Goal: Information Seeking & Learning: Learn about a topic

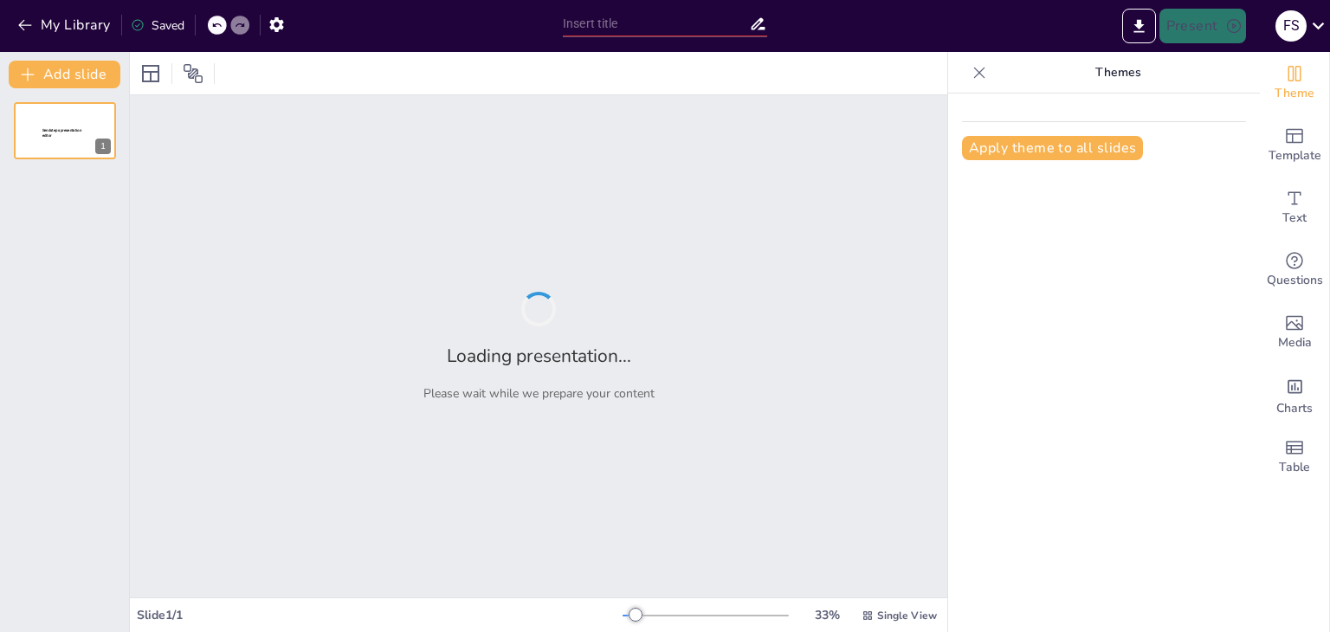
type input "Exploración de la Pirámide [PERSON_NAME]: Estructura y Relevancia"
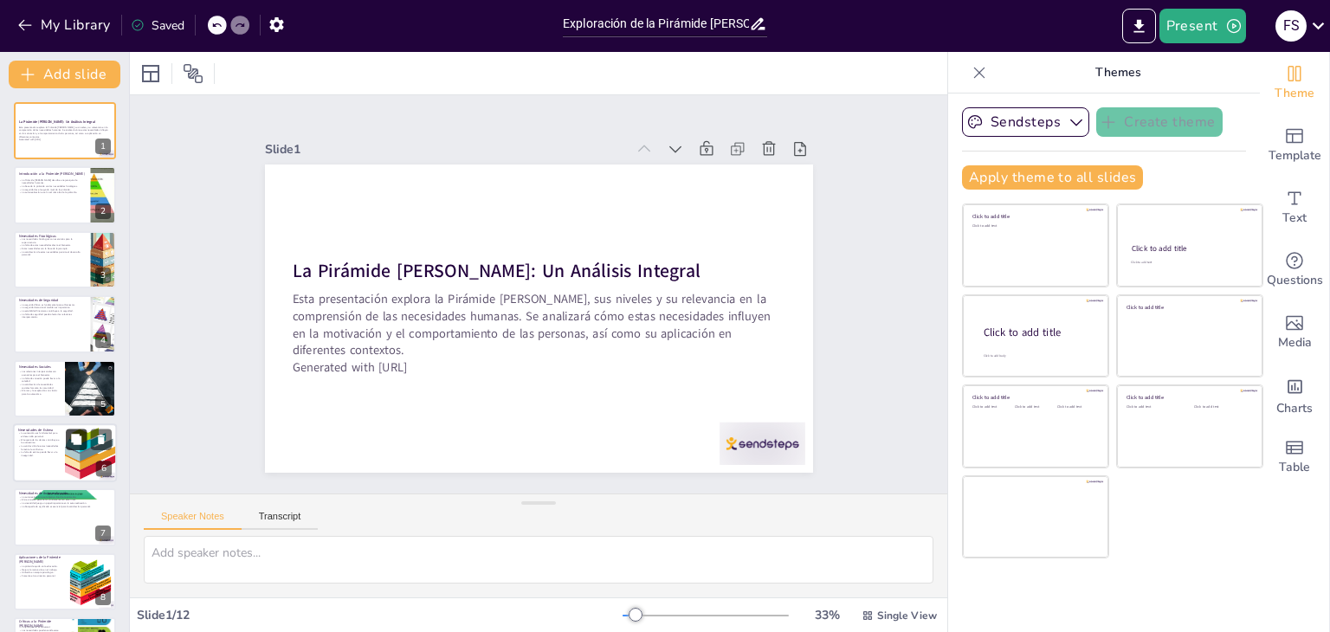
checkbox input "true"
click at [68, 446] on button at bounding box center [76, 439] width 21 height 21
type textarea "La autoestima influye en cómo las personas se ven a sí mismas y cómo interactúa…"
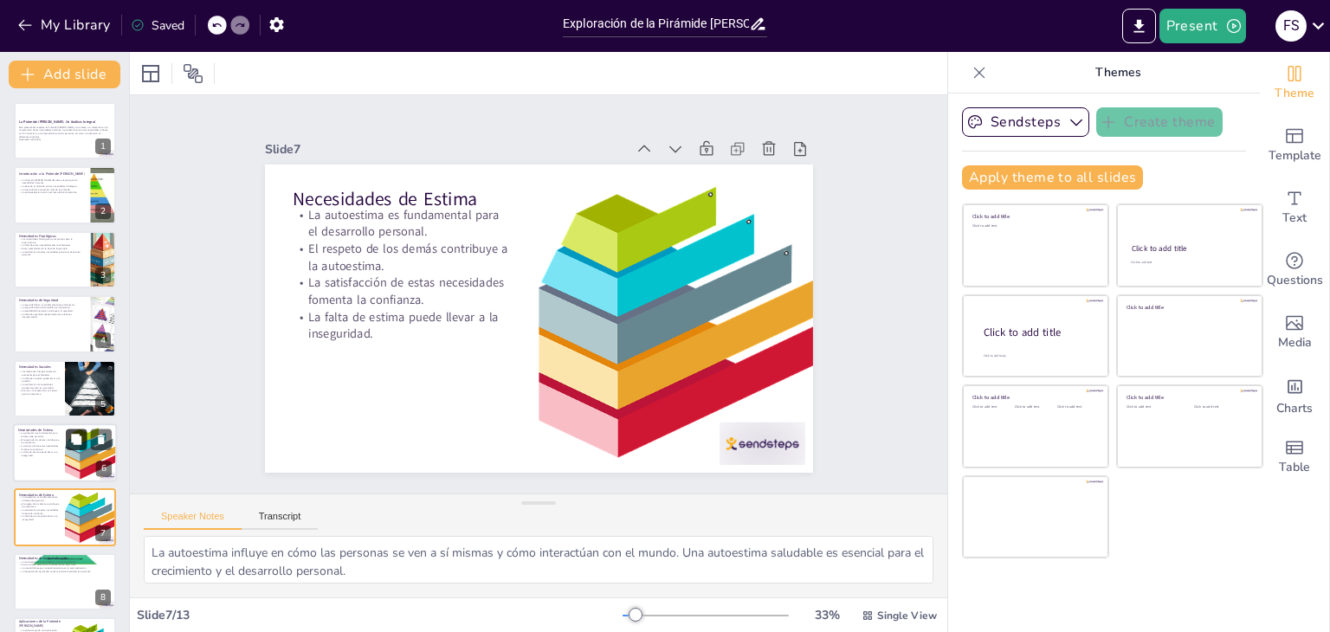
scroll to position [157, 0]
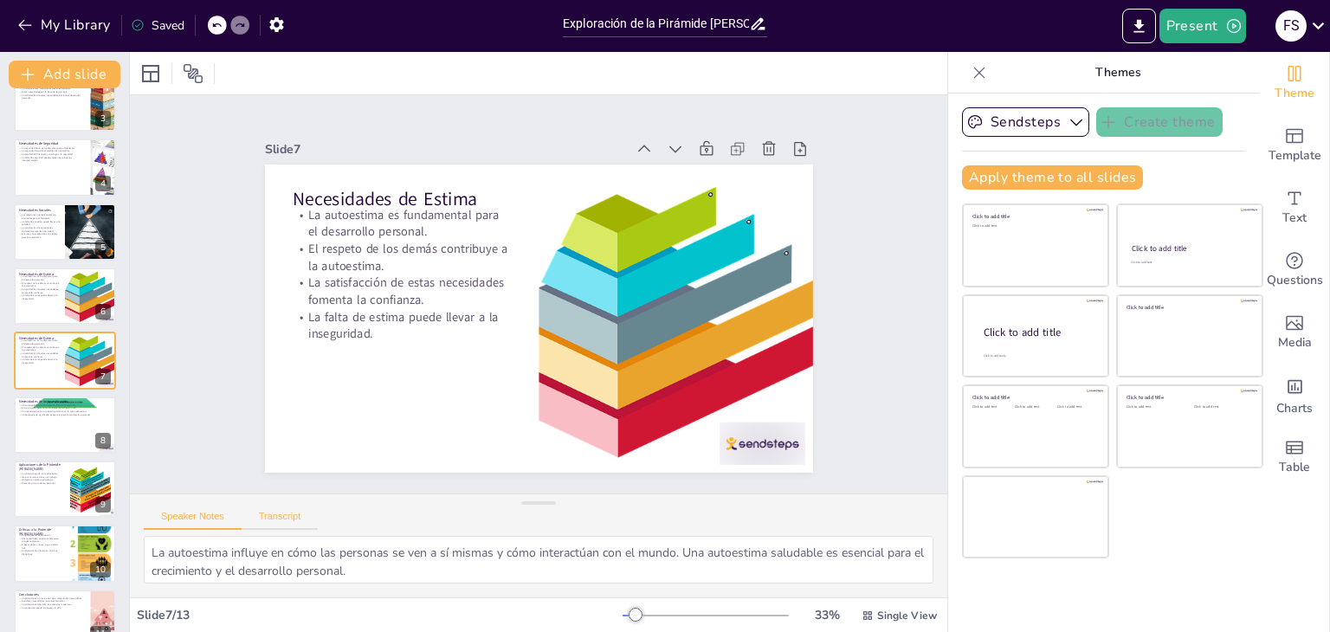
click at [284, 513] on button "Transcript" at bounding box center [280, 520] width 77 height 19
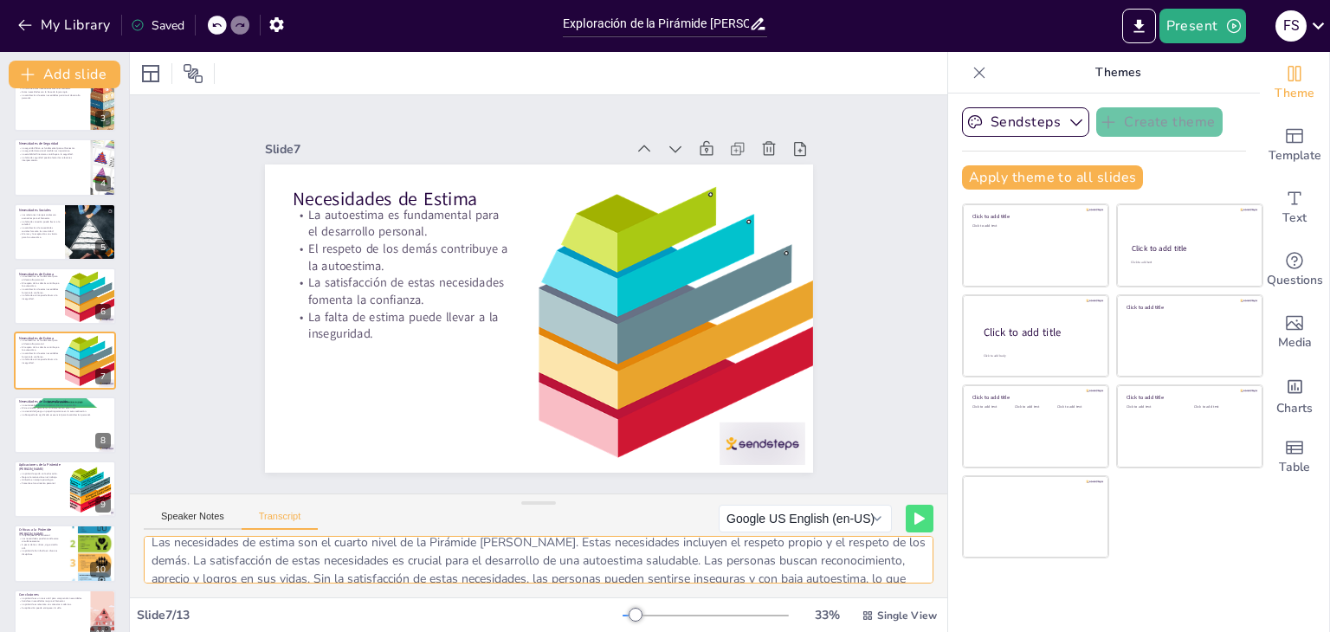
scroll to position [40, 0]
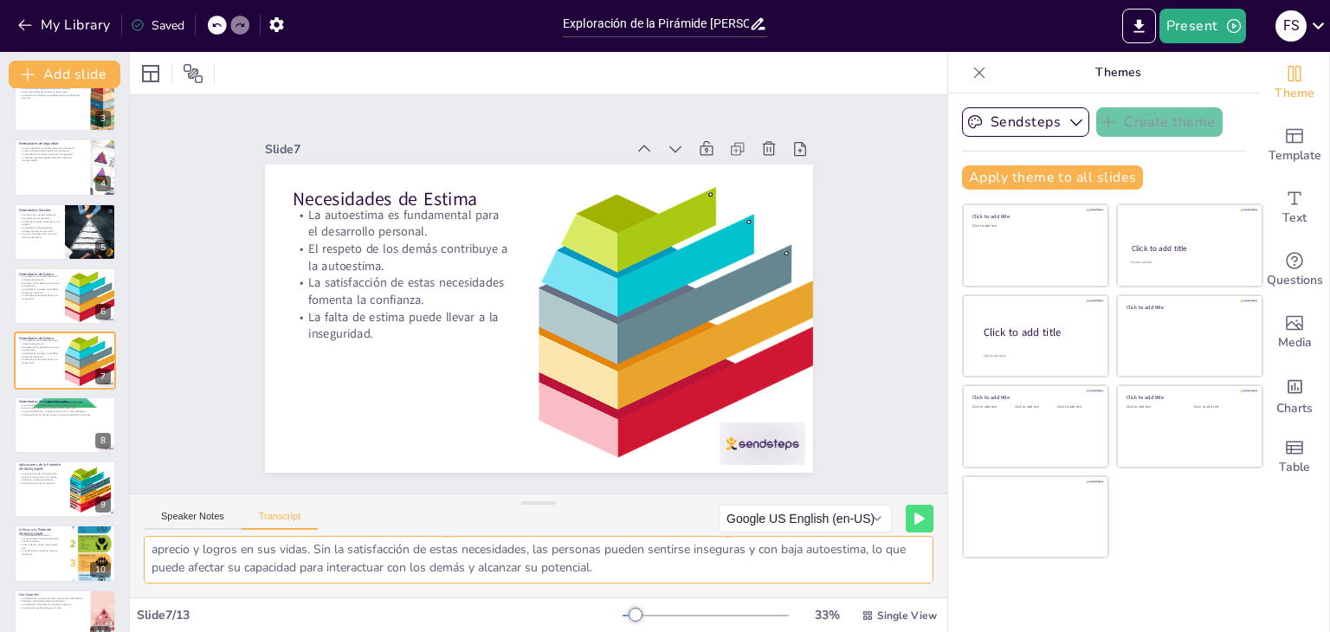
drag, startPoint x: 546, startPoint y: 548, endPoint x: 713, endPoint y: 572, distance: 168.0
click at [713, 572] on textarea "Las necesidades de estima son el cuarto nivel de la Pirámide [PERSON_NAME]. Est…" at bounding box center [539, 560] width 790 height 48
click at [56, 419] on div at bounding box center [65, 425] width 104 height 59
checkbox input "true"
type textarea "La autorrealización es el nivel más alto en la Pirámide [PERSON_NAME][GEOGRAPHI…"
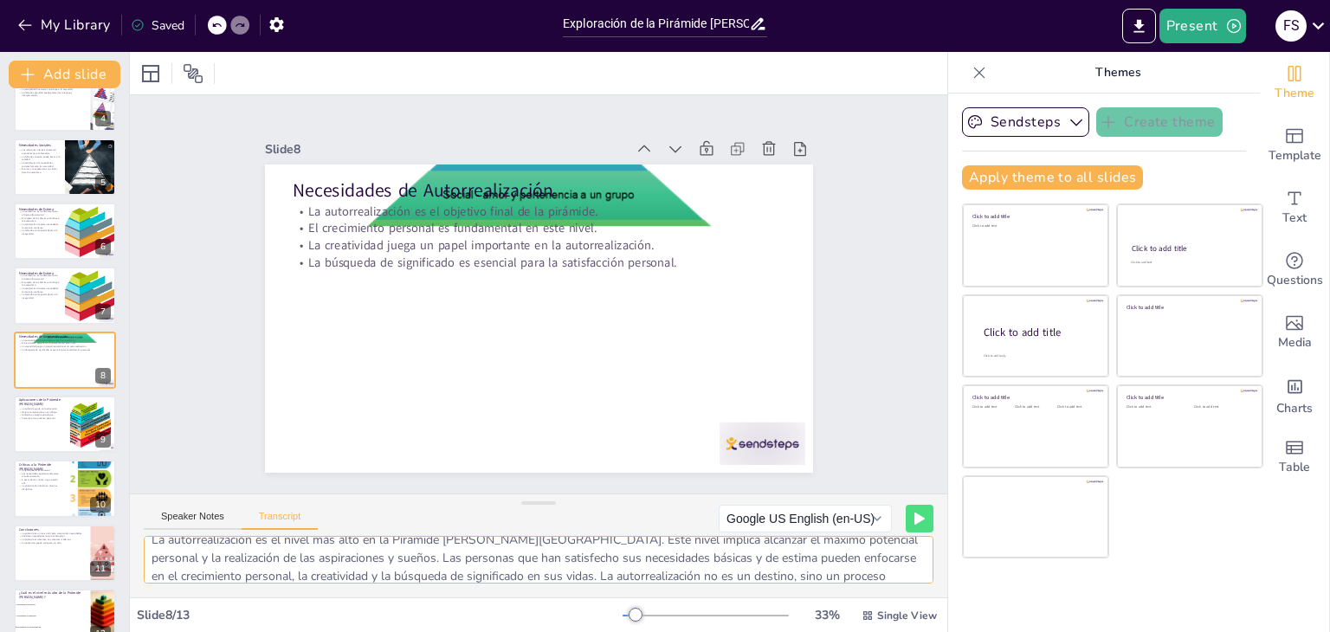
scroll to position [0, 0]
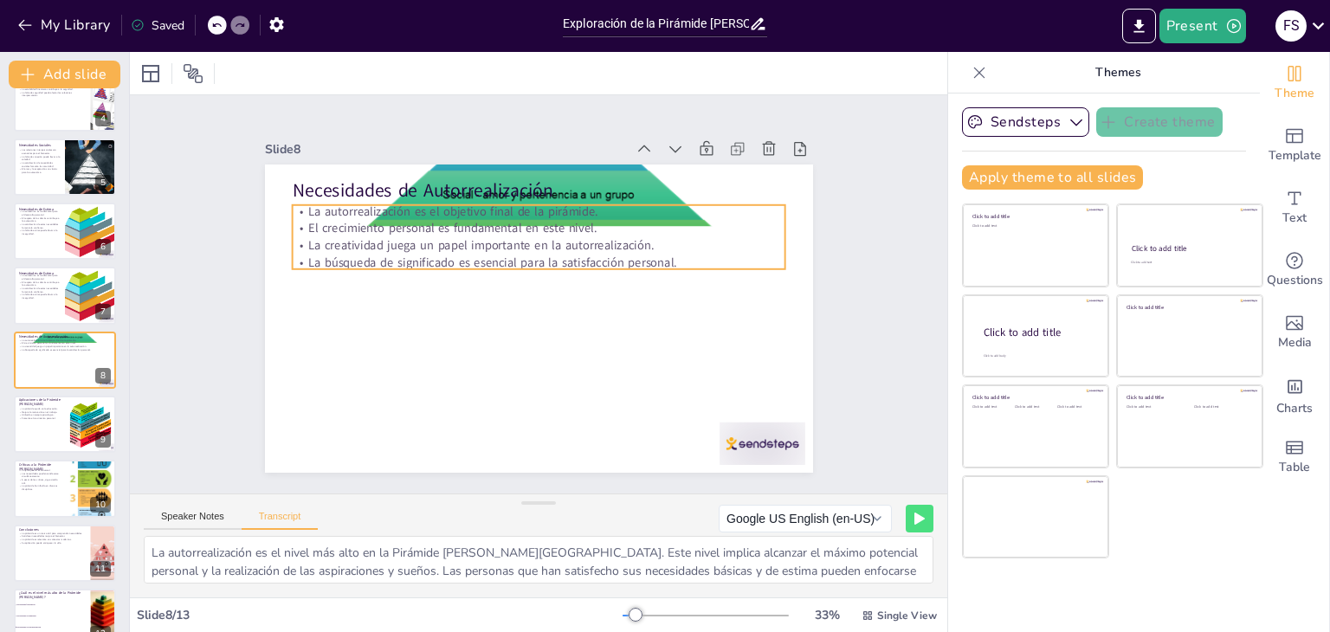
click at [344, 205] on p "La autorrealización es el objetivo final de la pirámide." at bounding box center [572, 219] width 457 height 216
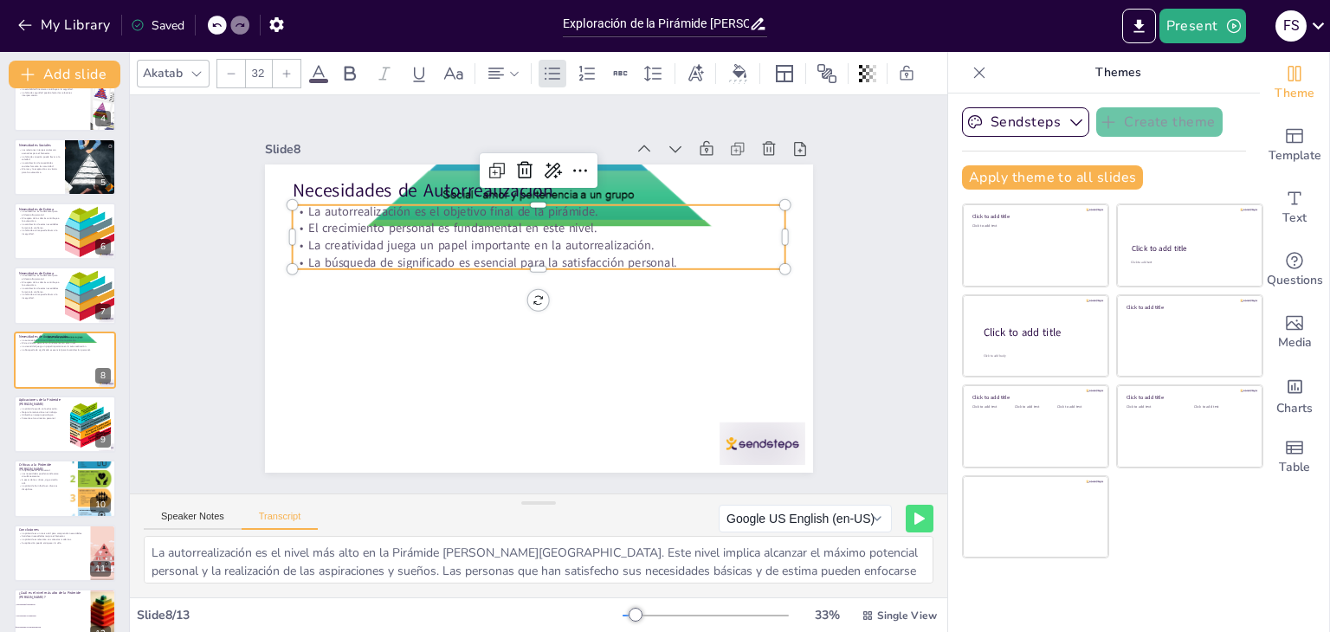
click at [454, 206] on p "La autorrealización es el objetivo final de la pirámide." at bounding box center [606, 245] width 304 height 409
click at [344, 206] on p "La autorrealización es el objetivo final de la pirámide." at bounding box center [572, 219] width 457 height 216
drag, startPoint x: 313, startPoint y: 206, endPoint x: 395, endPoint y: 209, distance: 82.3
click at [395, 209] on p "La autorrealización es el objetivo final de la pirámide." at bounding box center [579, 222] width 435 height 261
copy p "autorrealización"
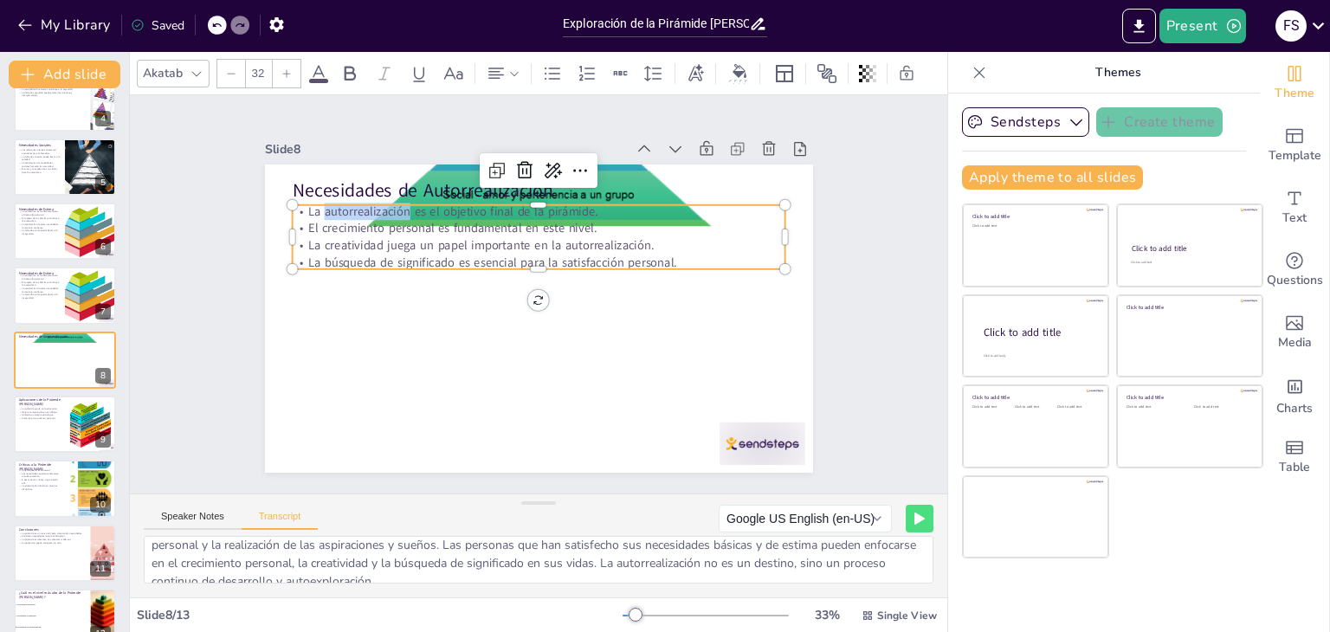
scroll to position [40, 0]
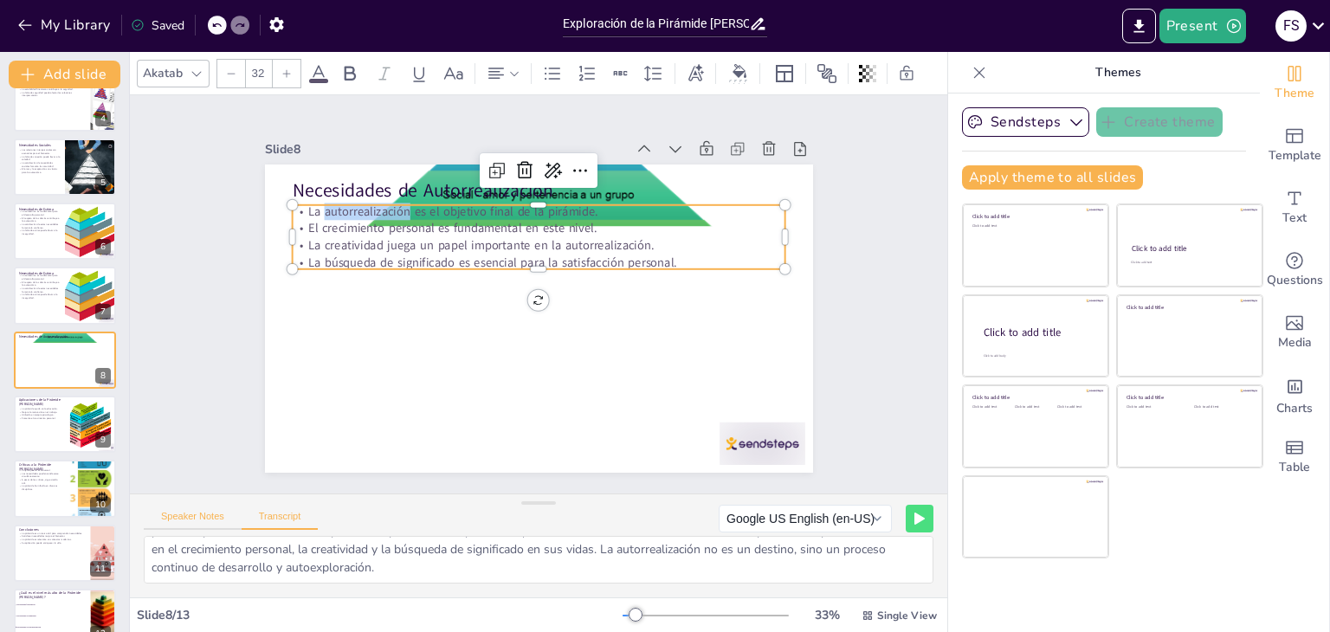
click at [224, 520] on button "Speaker Notes" at bounding box center [193, 520] width 98 height 19
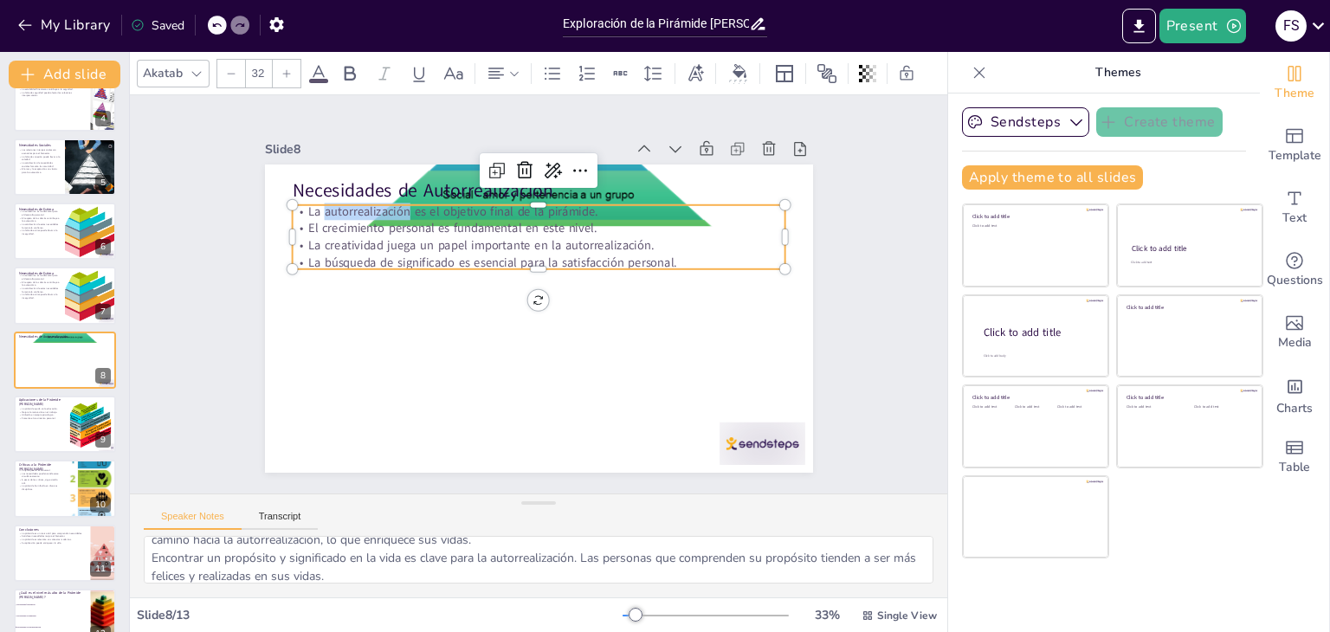
scroll to position [113, 0]
click at [252, 521] on button "Transcript" at bounding box center [280, 520] width 77 height 19
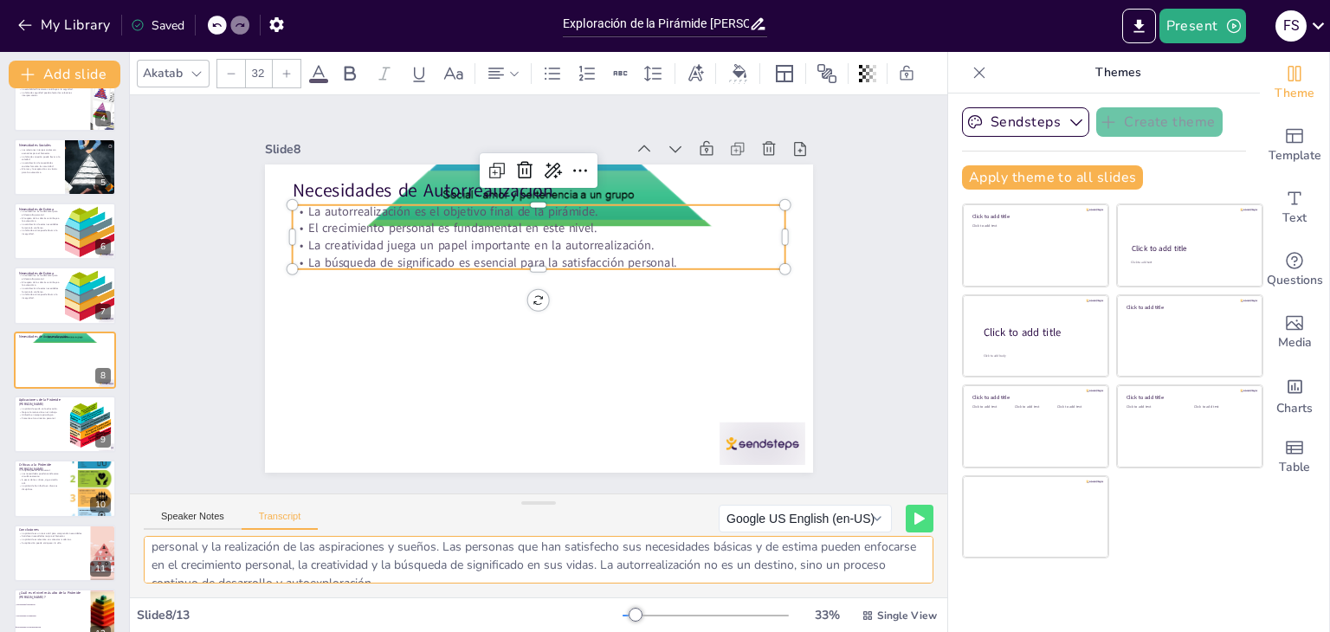
scroll to position [40, 0]
drag, startPoint x: 513, startPoint y: 554, endPoint x: 606, endPoint y: 573, distance: 95.4
click at [606, 573] on textarea "La autorrealización es el nivel más alto en la Pirámide [PERSON_NAME][GEOGRAPHI…" at bounding box center [539, 560] width 790 height 48
click at [72, 429] on div at bounding box center [91, 424] width 79 height 53
checkbox input "true"
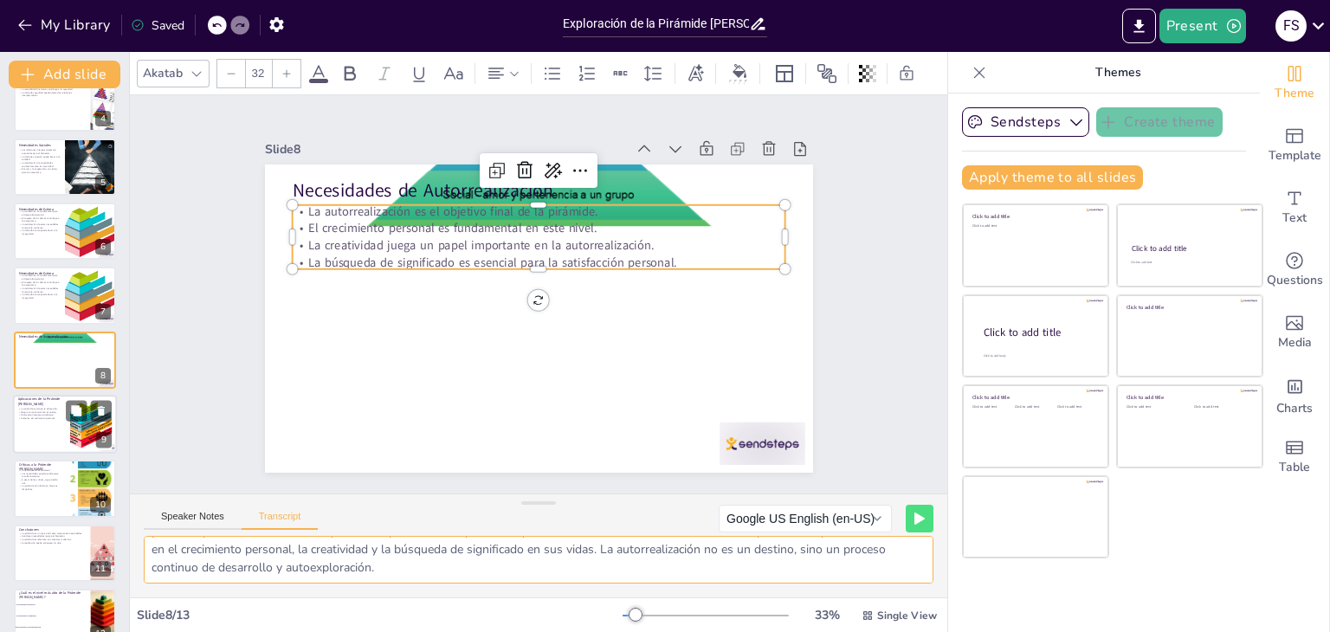
type textarea "La Pirámide [PERSON_NAME] tiene diversas aplicaciones en la vida cotidiana, la …"
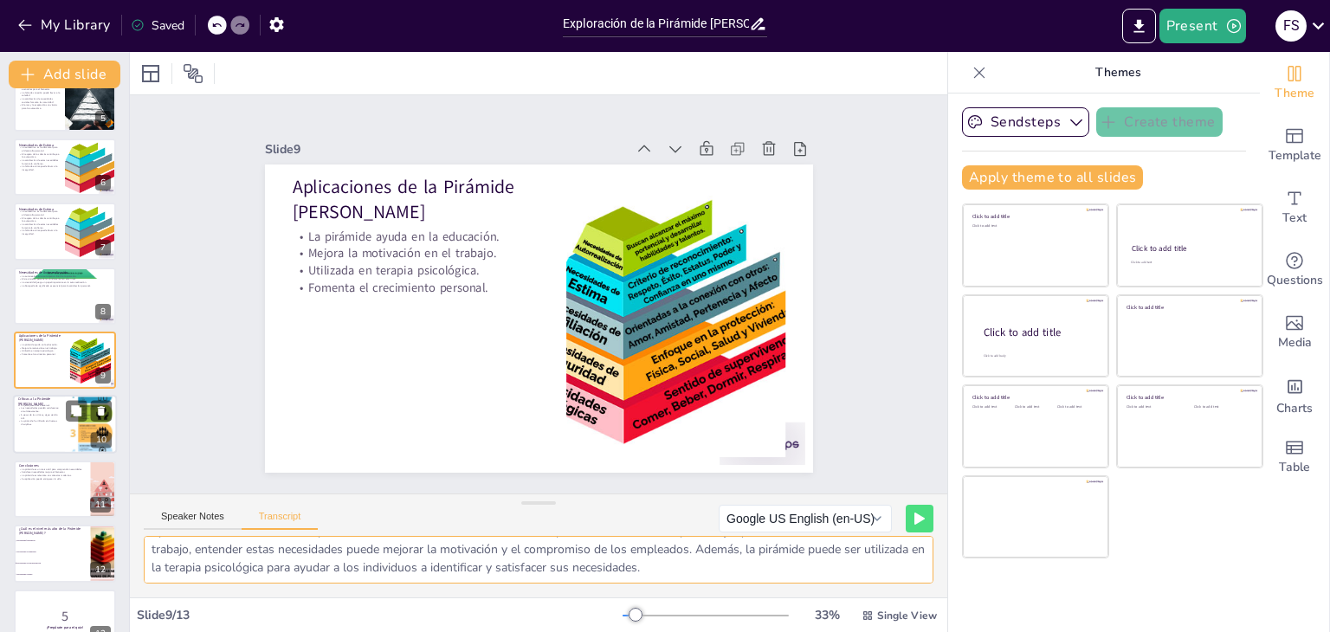
click at [50, 452] on div "Críticas a la Pirámide [PERSON_NAME] La jerarquía no es universal. Las necesida…" at bounding box center [65, 425] width 104 height 59
checkbox input "true"
type textarea "Aunque la Pirámide [PERSON_NAME] es ampliamente reconocida, también ha recibido…"
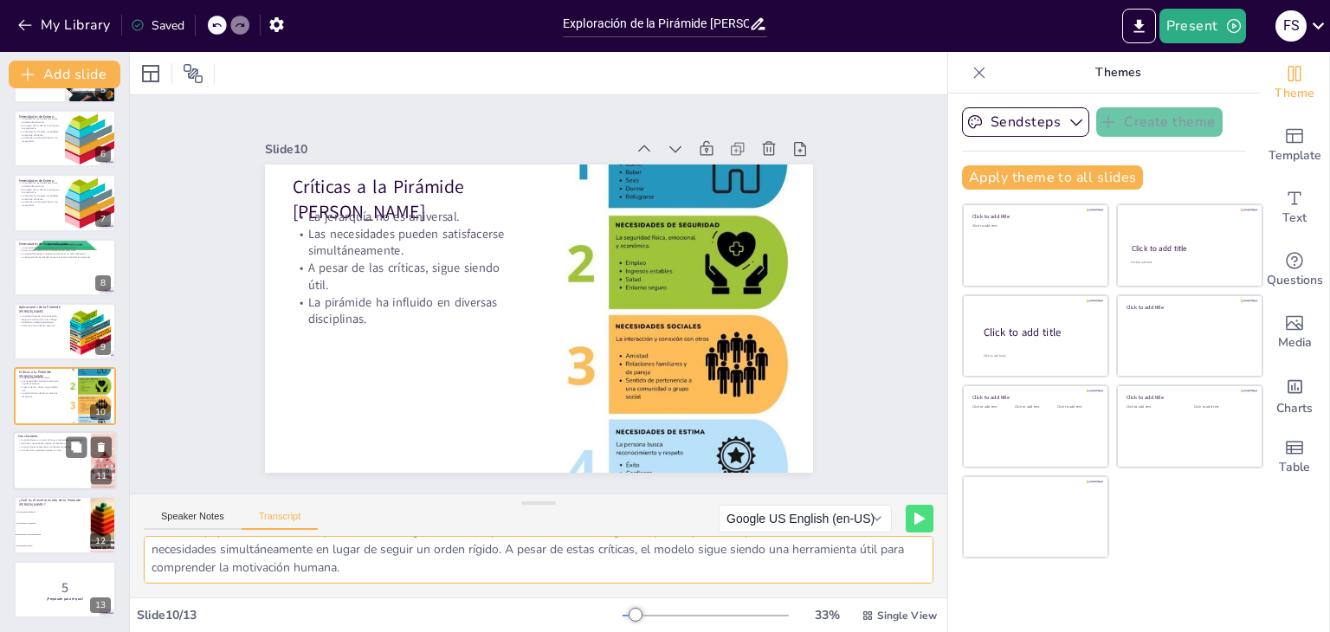
click at [40, 462] on div at bounding box center [65, 460] width 104 height 59
checkbox input "true"
type textarea "En conclusión, la Pirámide [PERSON_NAME] proporciona un marco útil para entende…"
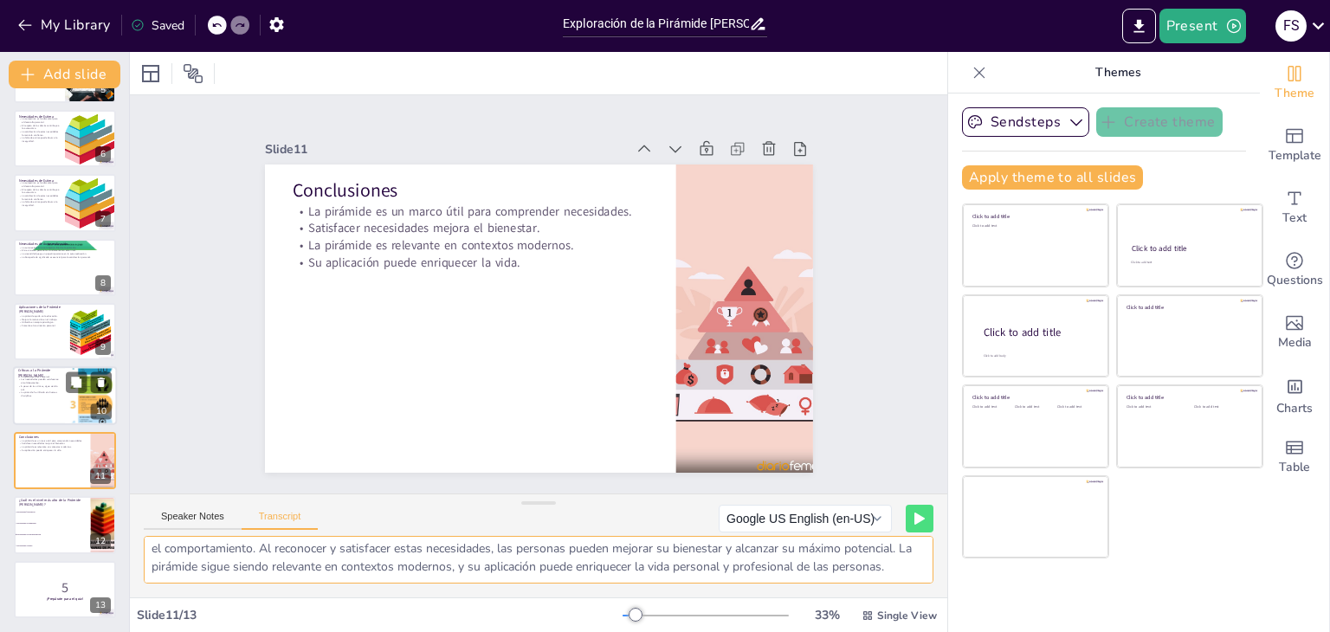
checkbox input "true"
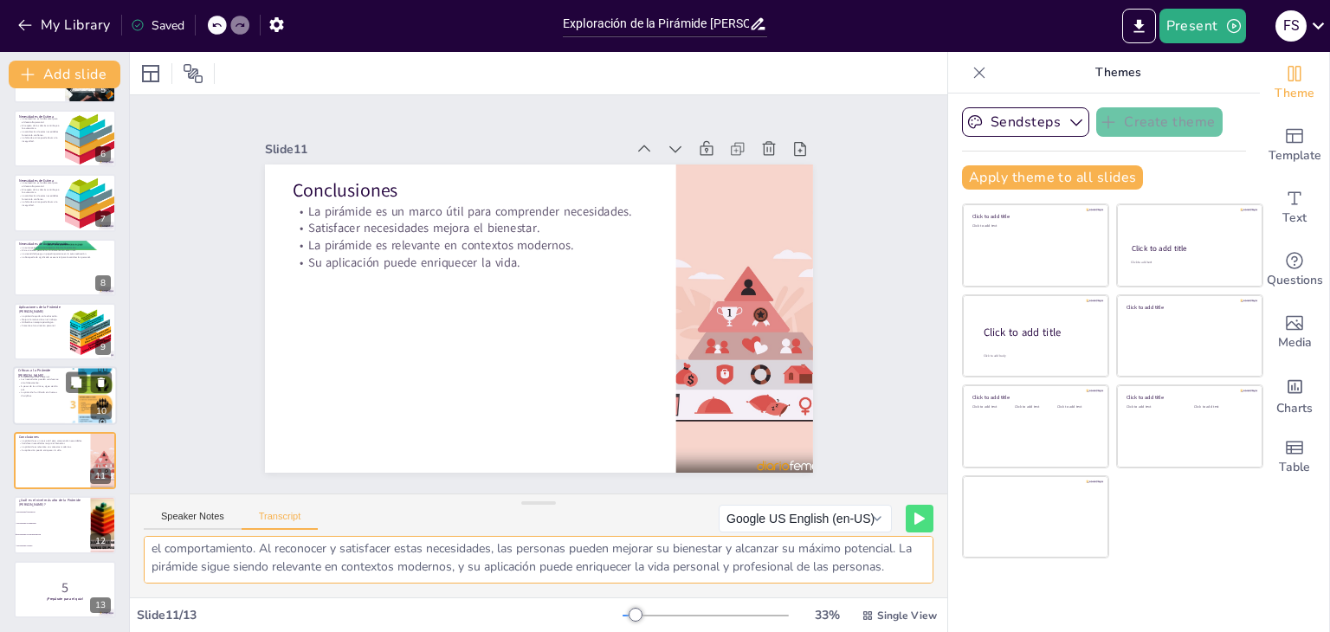
checkbox input "true"
click at [15, 398] on div at bounding box center [65, 396] width 104 height 59
checkbox input "true"
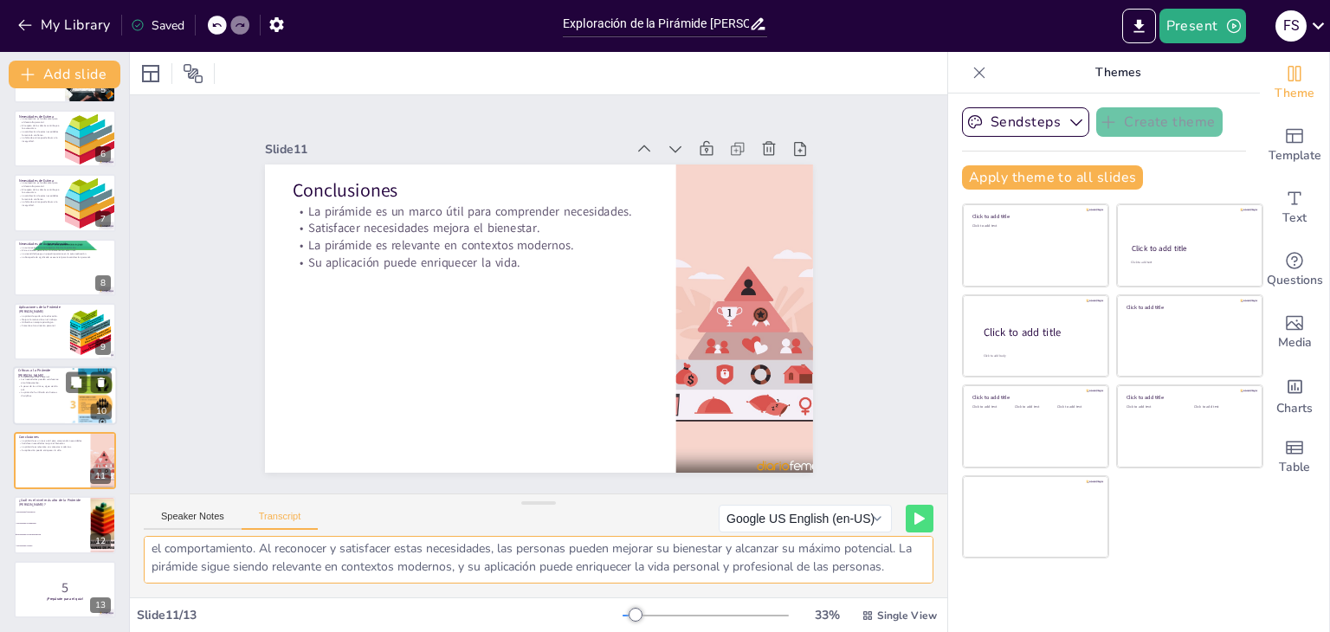
checkbox input "true"
type textarea "Aunque la Pirámide [PERSON_NAME] es ampliamente reconocida, también ha recibido…"
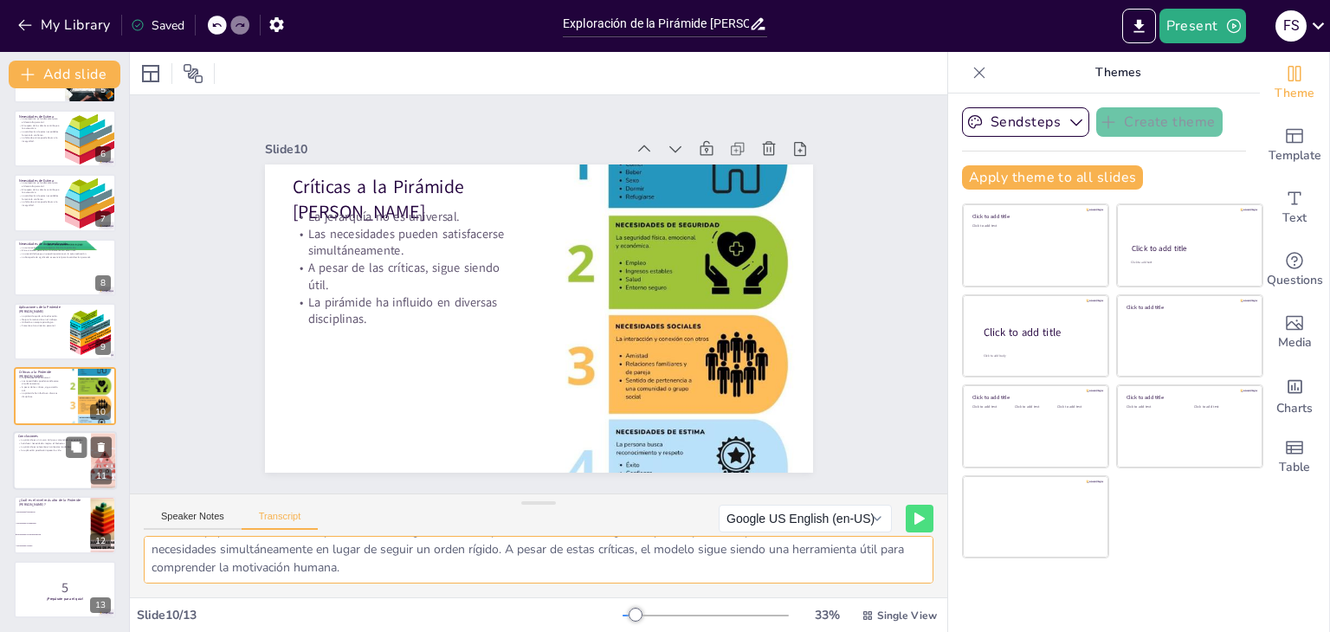
checkbox input "true"
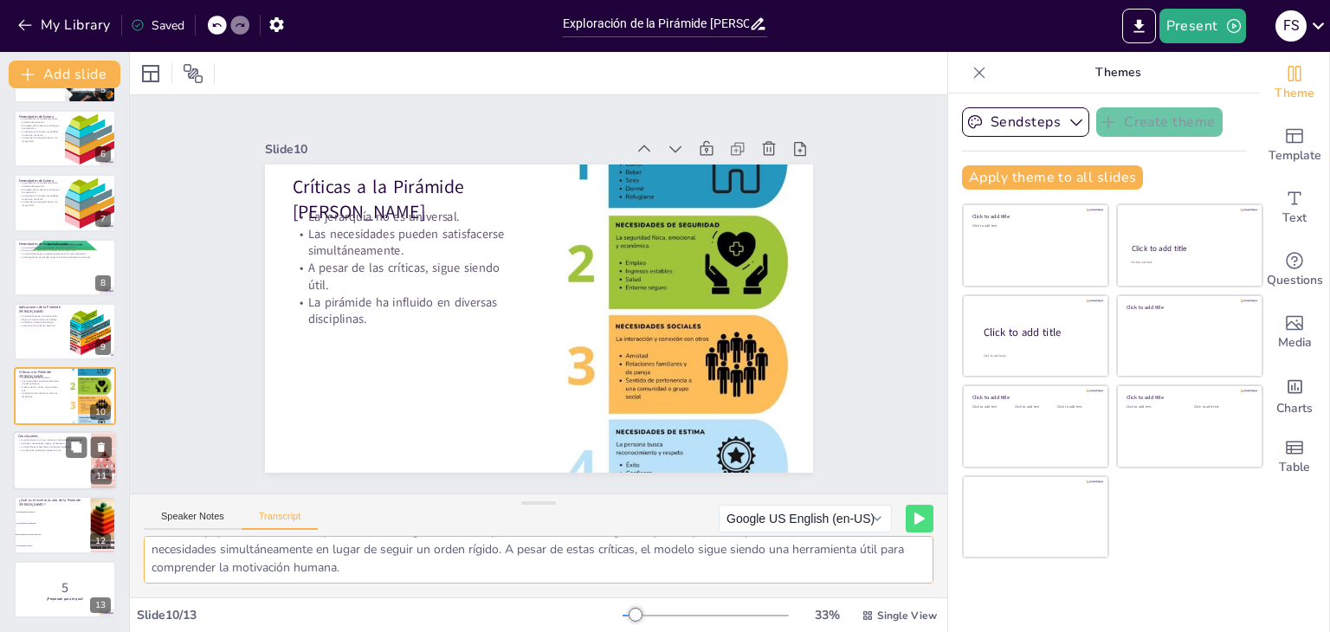
checkbox input "true"
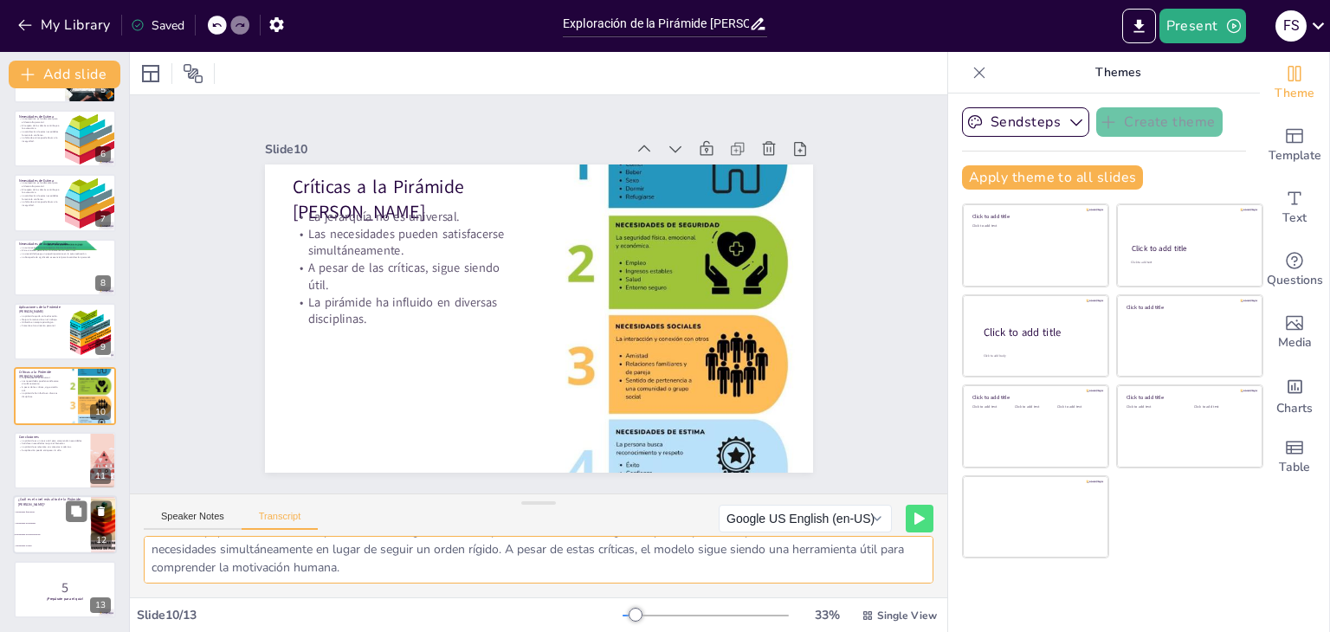
checkbox input "true"
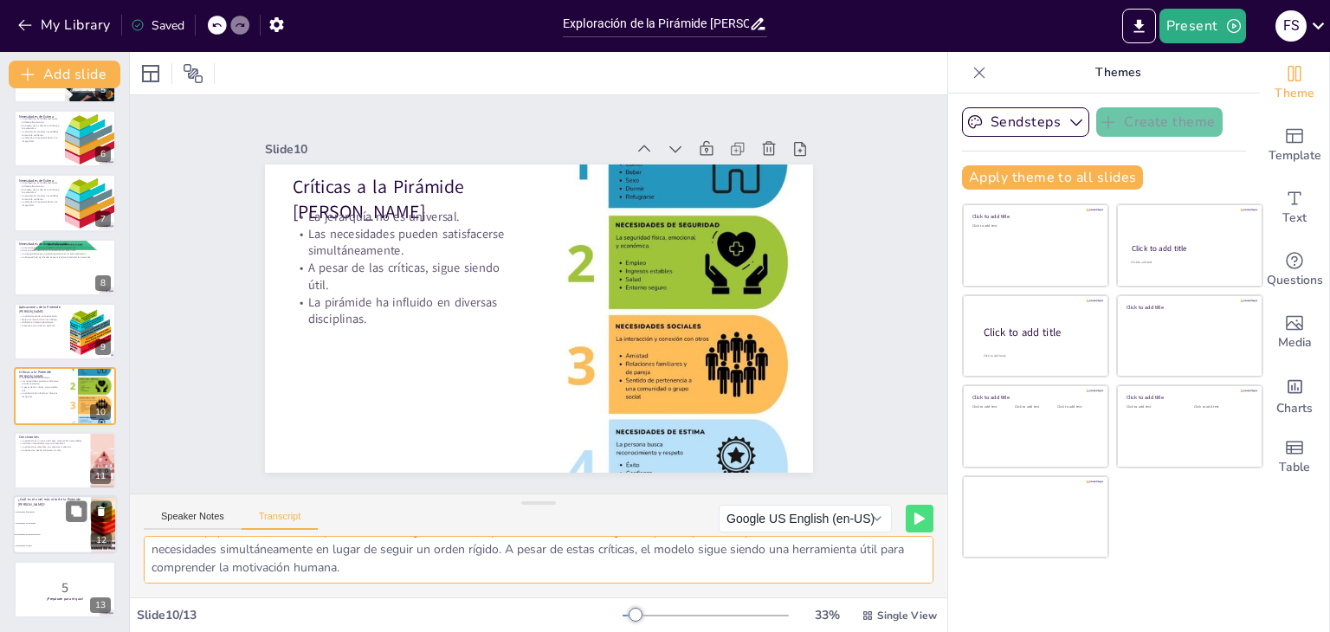
checkbox input "true"
click at [34, 513] on li "Necesidades fisiológicas" at bounding box center [52, 511] width 78 height 11
checkbox input "true"
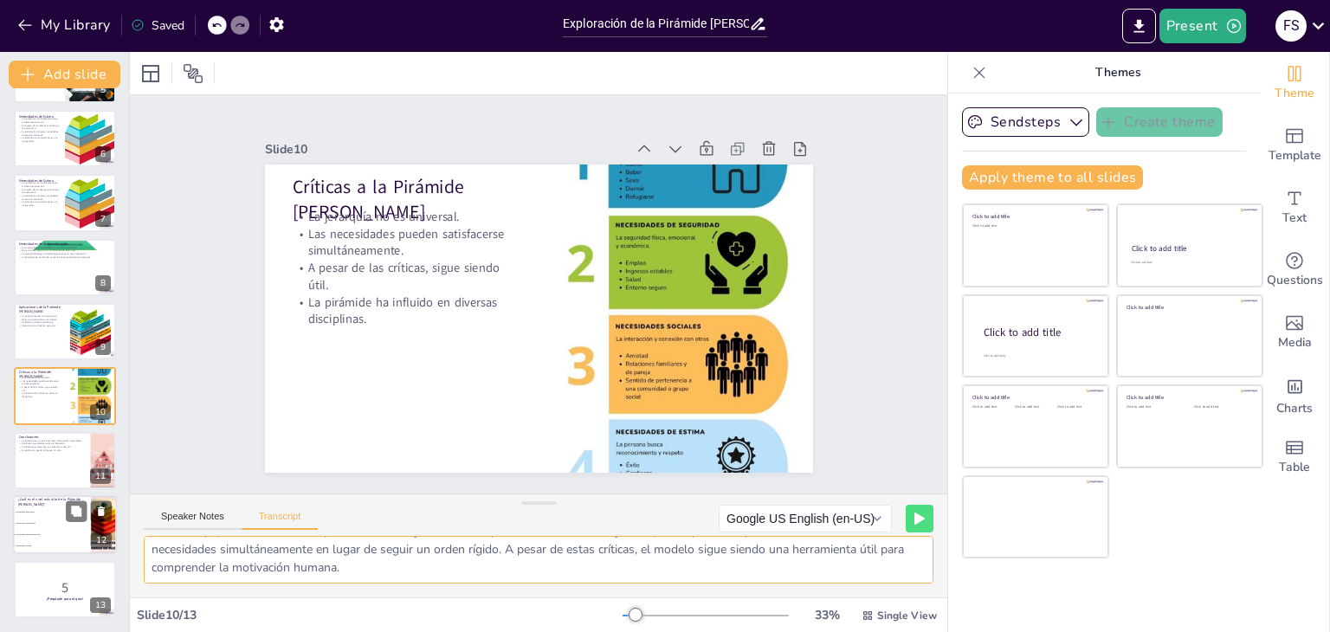
checkbox input "true"
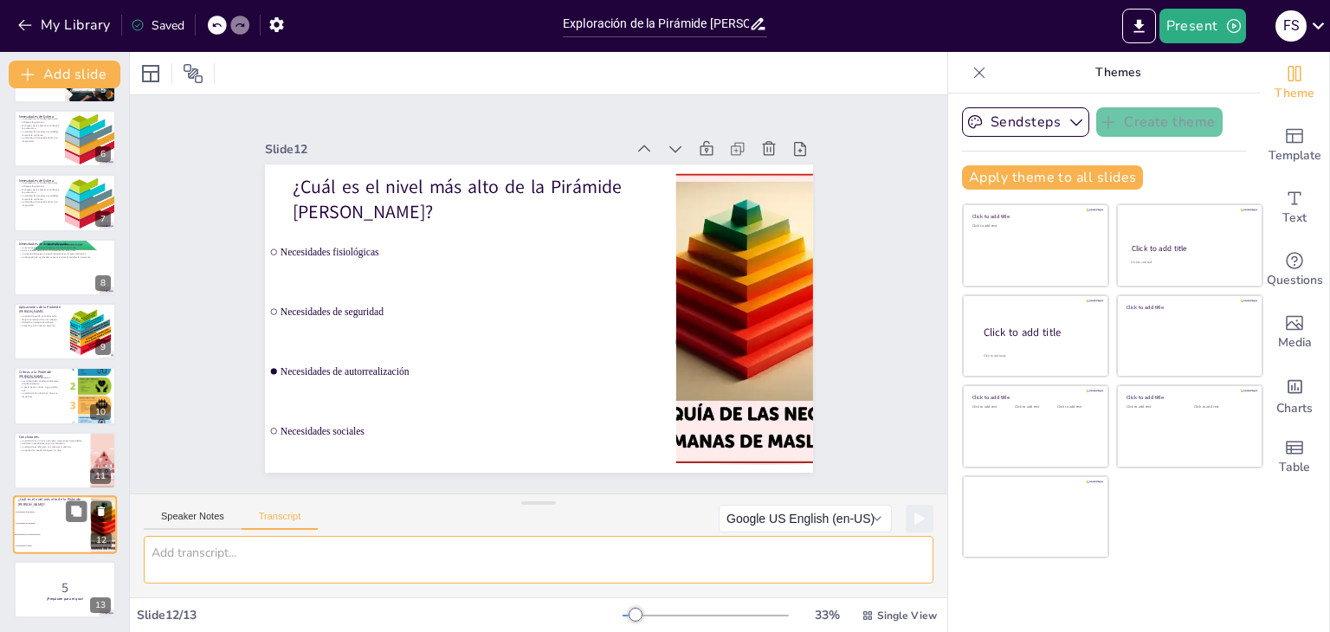
scroll to position [0, 0]
checkbox input "true"
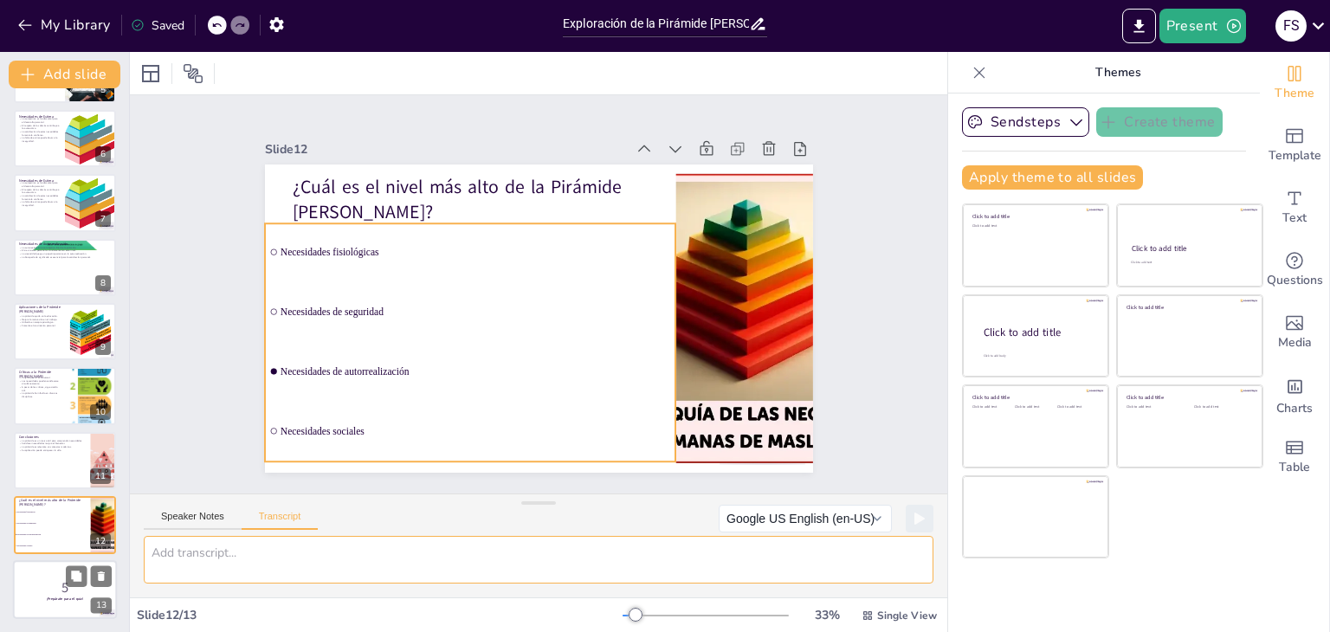
checkbox input "true"
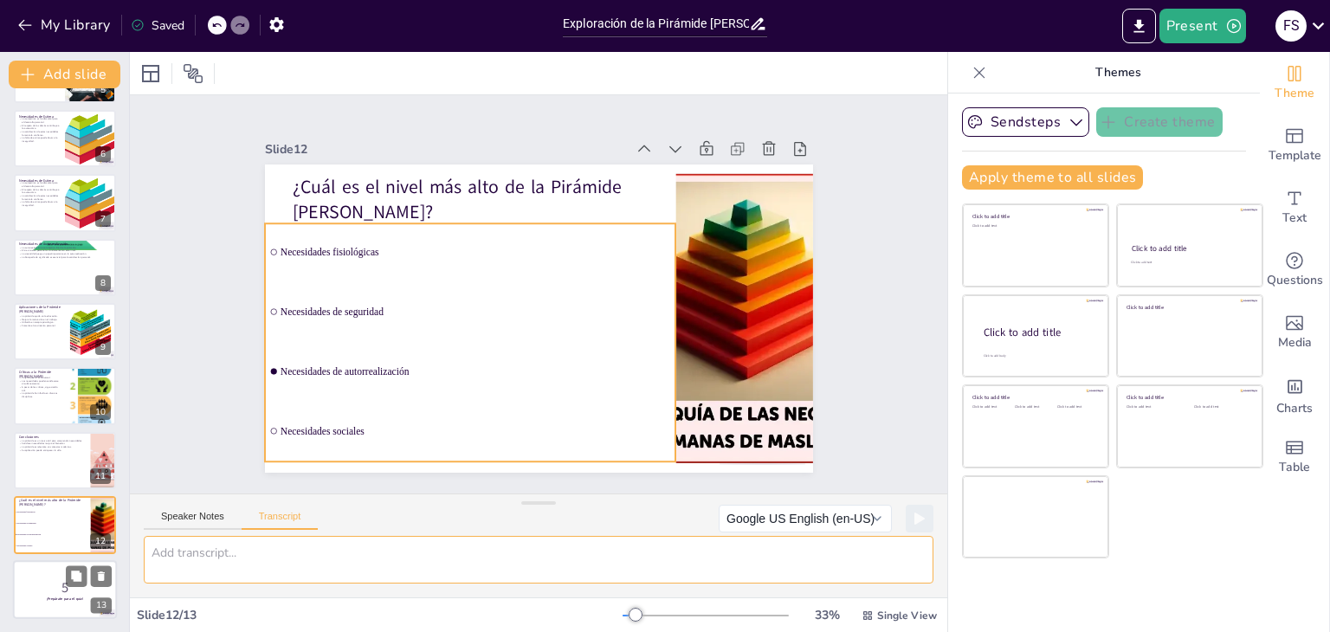
checkbox input "true"
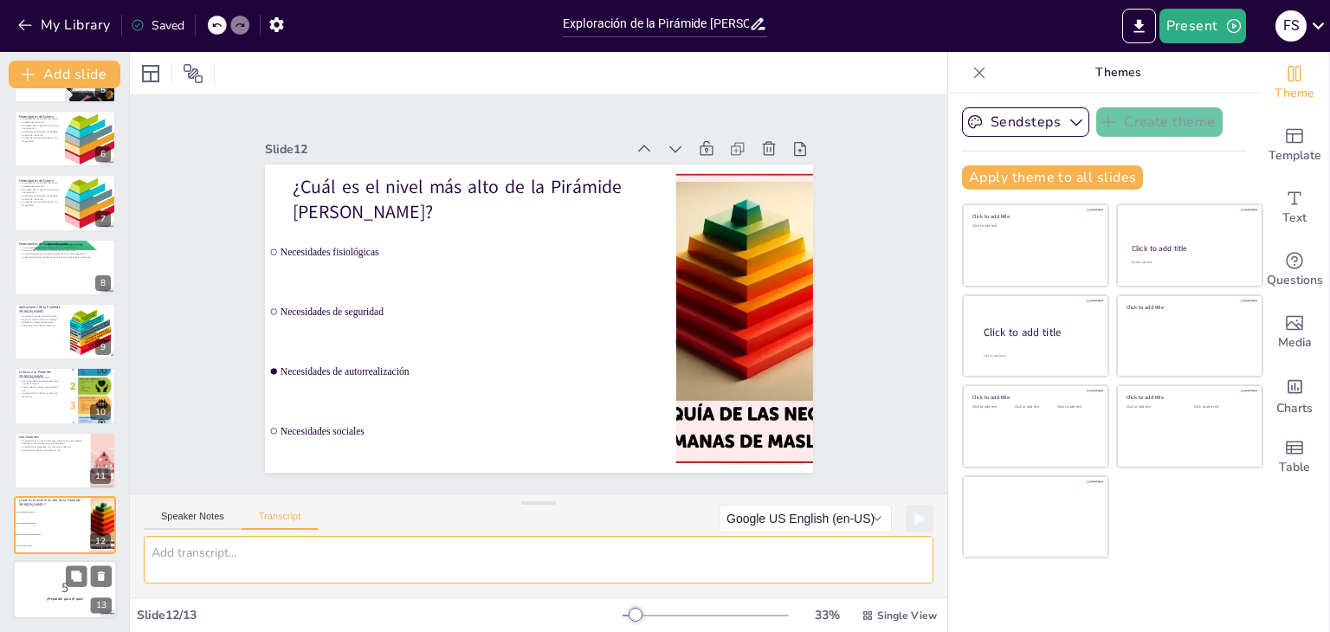
click at [35, 575] on div at bounding box center [65, 589] width 104 height 59
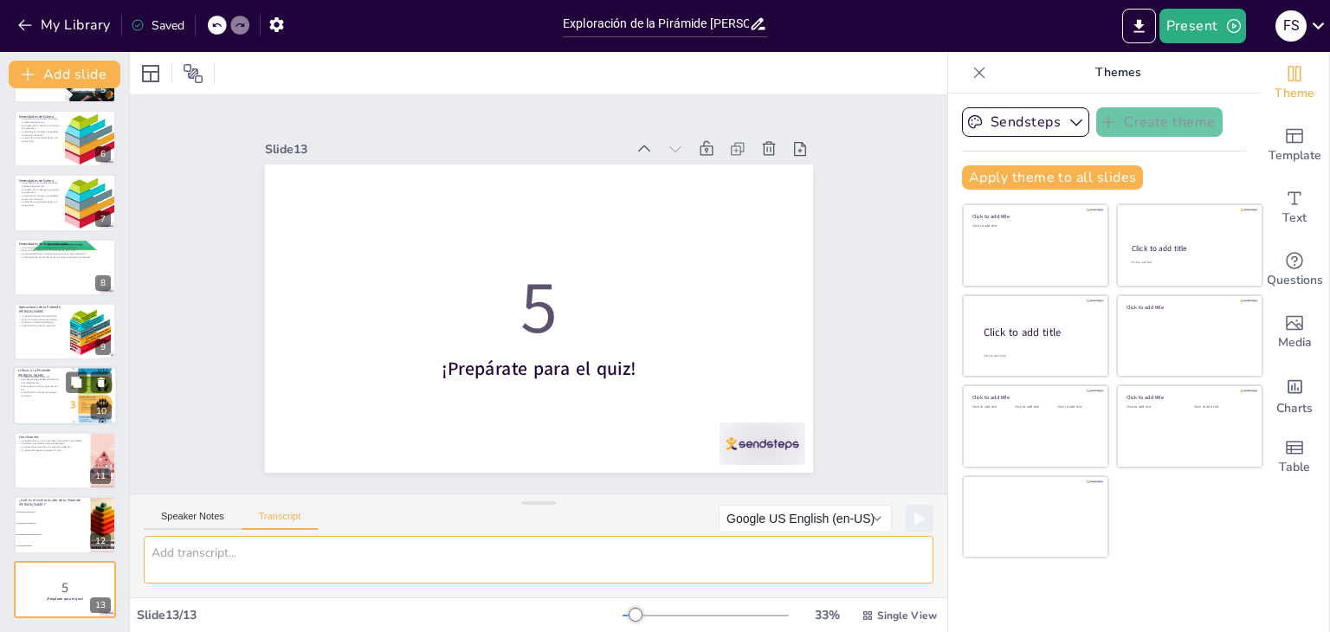
click at [35, 391] on p "La pirámide ha influido en diversas disciplinas." at bounding box center [39, 394] width 42 height 6
checkbox input "true"
type textarea "Aunque la Pirámide [PERSON_NAME] es ampliamente reconocida, también ha recibido…"
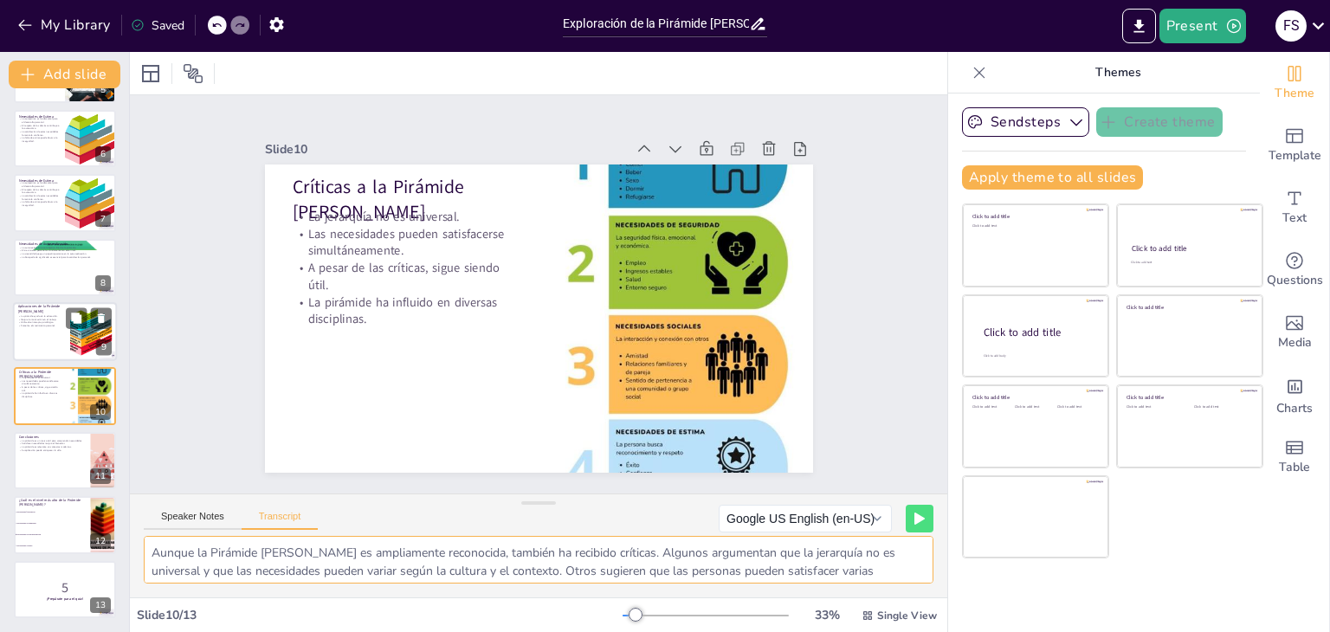
click at [23, 333] on div at bounding box center [65, 331] width 104 height 59
checkbox input "true"
type textarea "La Pirámide [PERSON_NAME] tiene diversas aplicaciones en la vida cotidiana, la …"
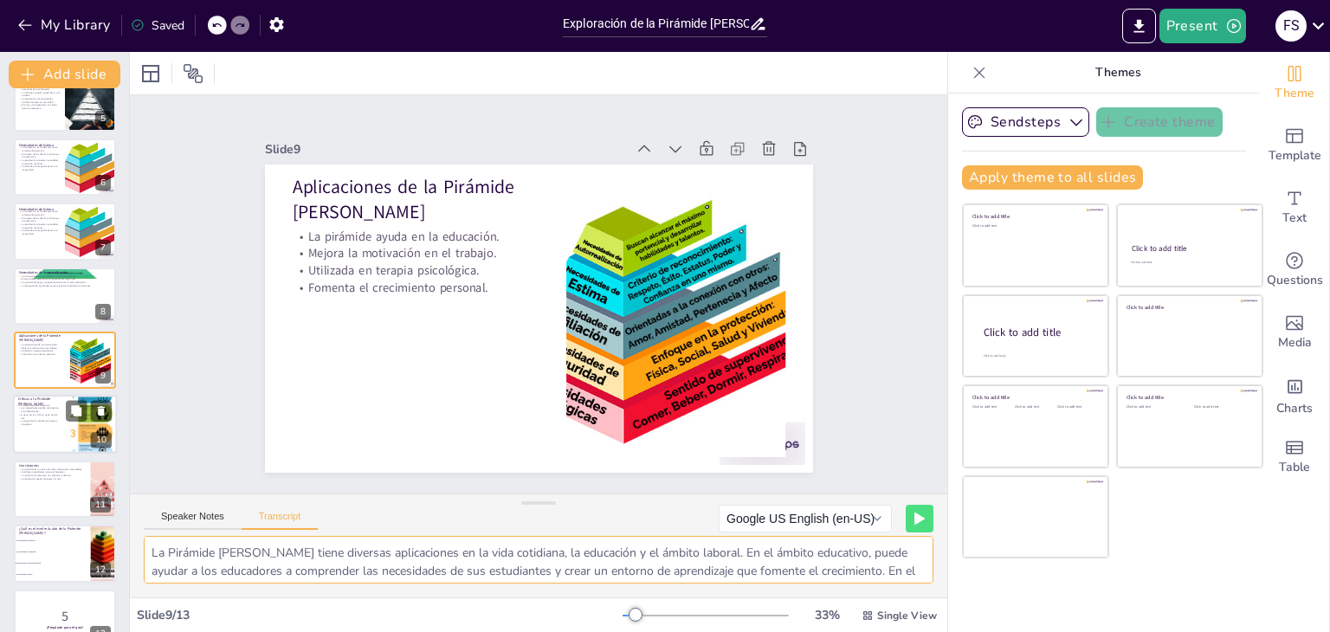
click at [37, 414] on p "A pesar de las críticas, sigue siendo útil." at bounding box center [39, 417] width 42 height 6
checkbox input "true"
type textarea "Aunque la Pirámide [PERSON_NAME] es ampliamente reconocida, también ha recibido…"
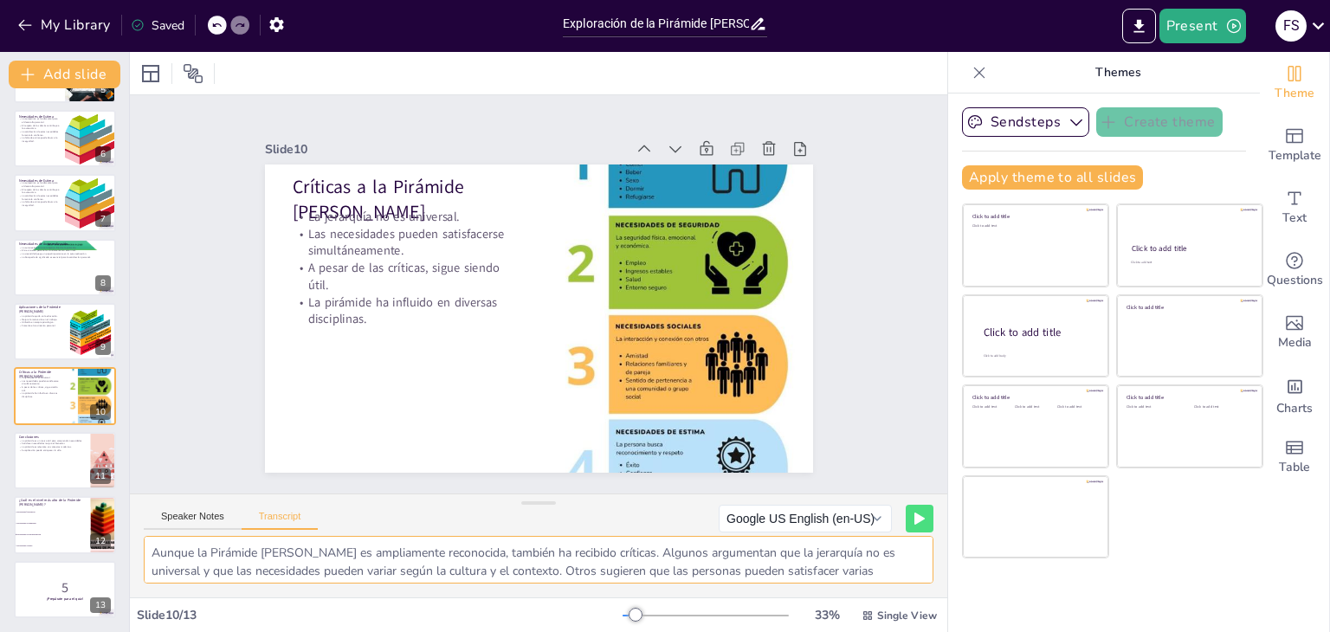
scroll to position [40, 0]
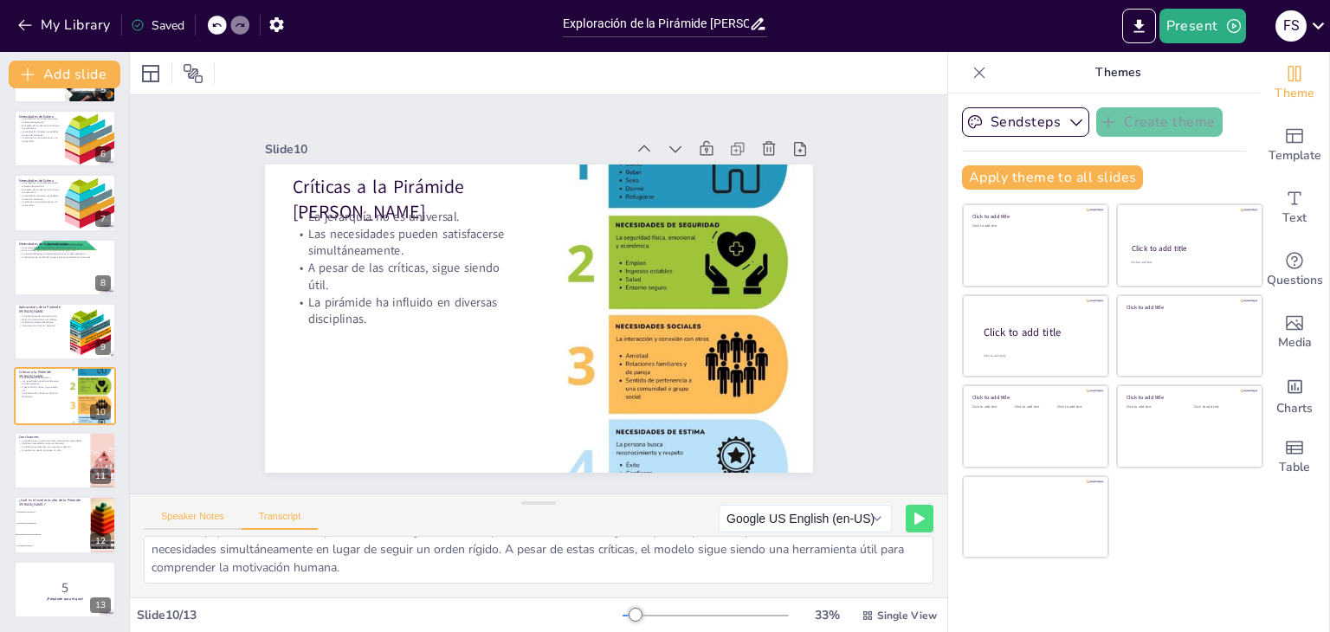
click at [176, 517] on button "Speaker Notes" at bounding box center [193, 520] width 98 height 19
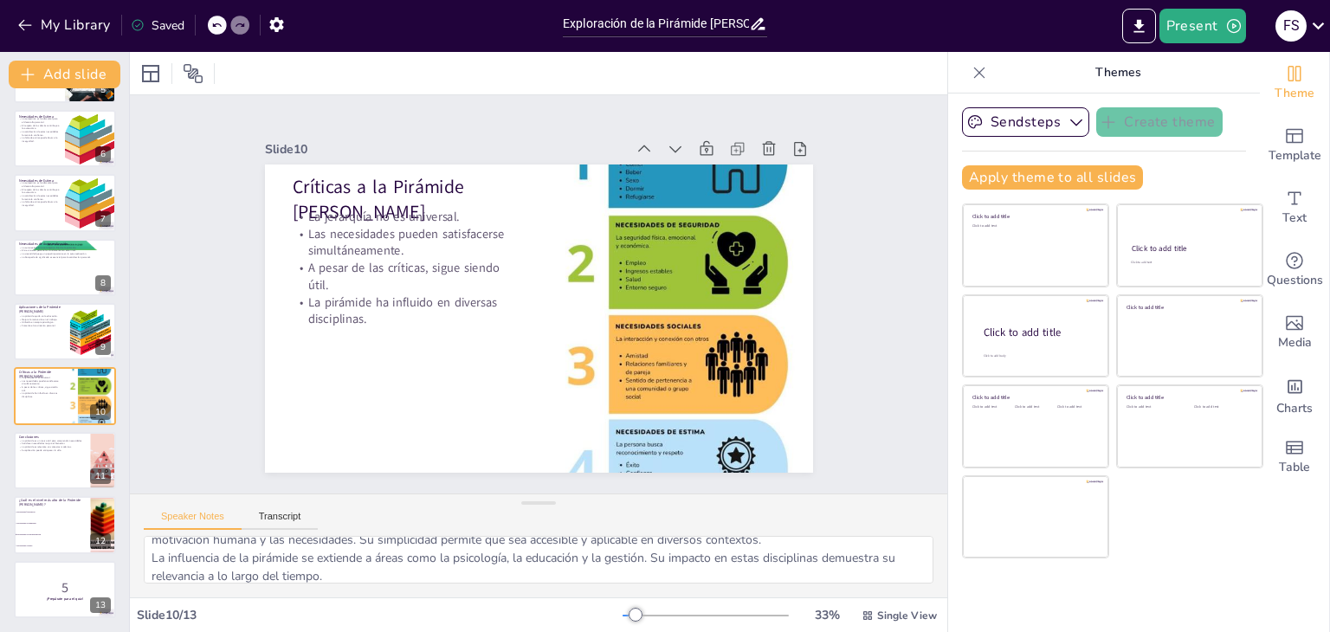
scroll to position [113, 0]
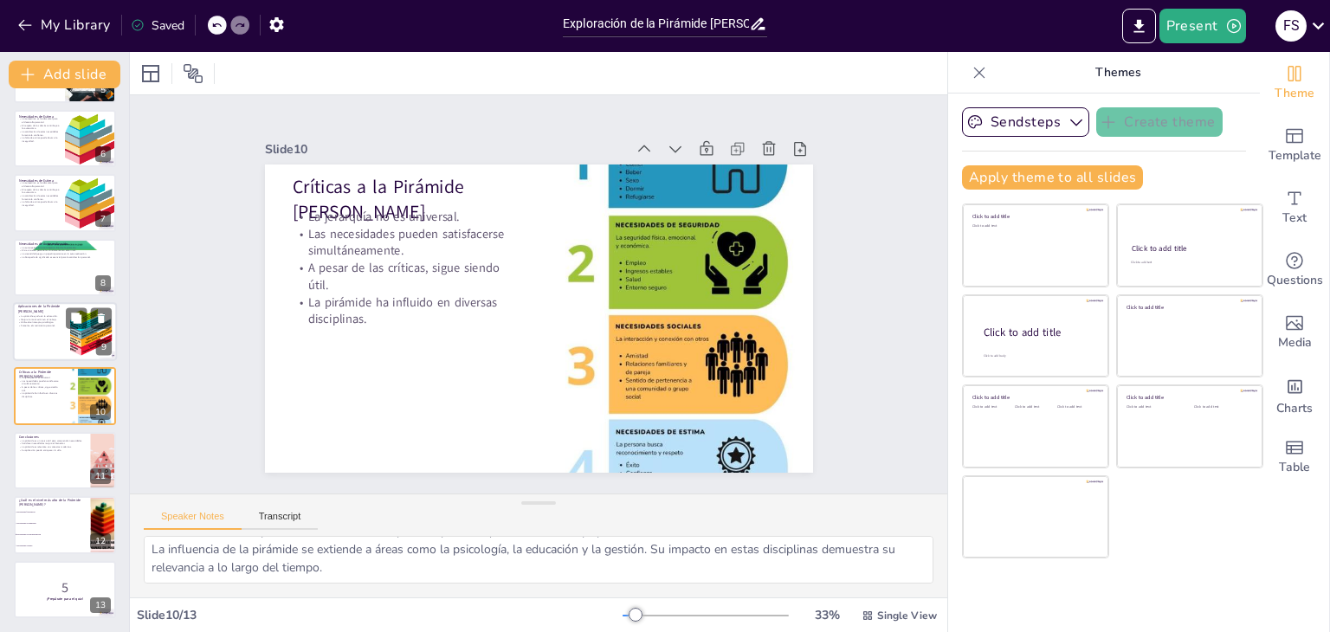
click at [24, 333] on div at bounding box center [65, 331] width 104 height 59
checkbox input "true"
type textarea "En el contexto educativo, la Pirámide [PERSON_NAME] permite a los educadores id…"
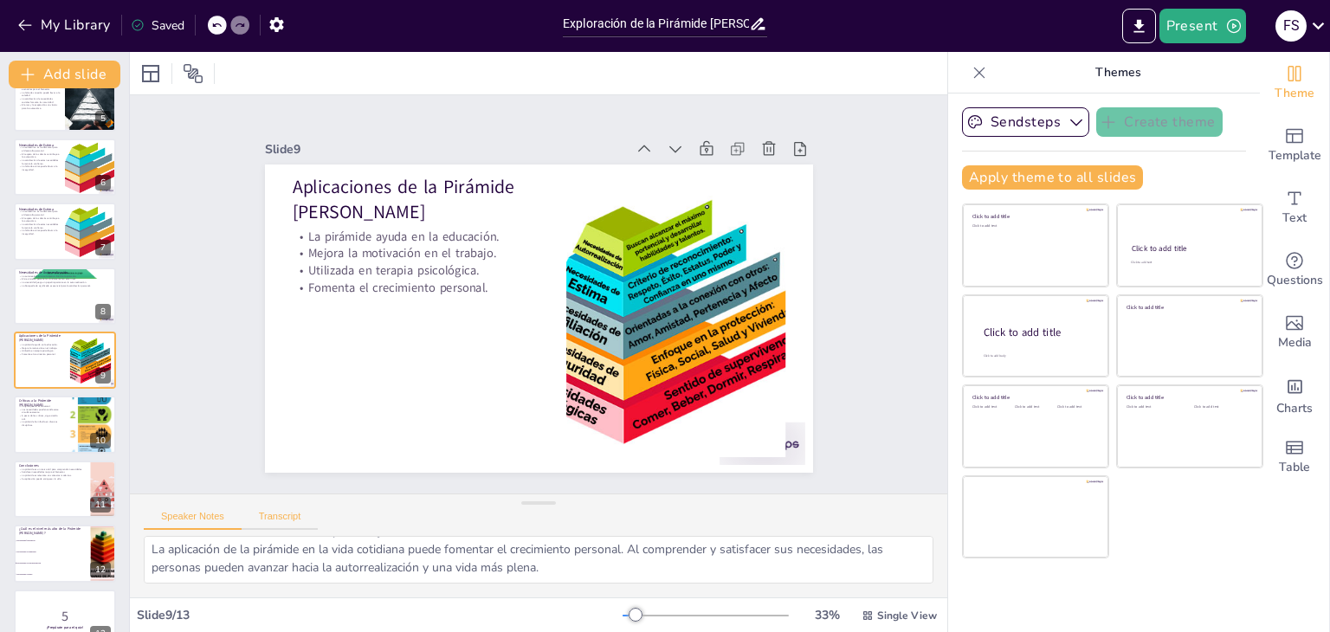
click at [274, 513] on button "Transcript" at bounding box center [280, 520] width 77 height 19
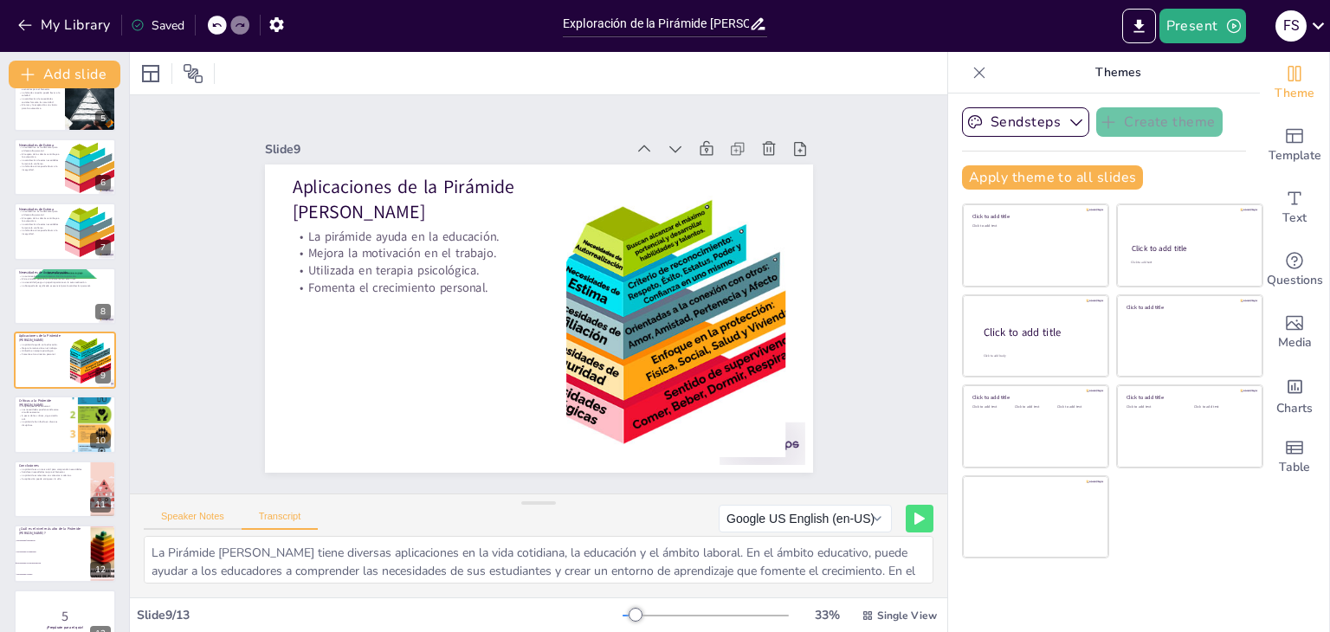
click at [187, 524] on button "Speaker Notes" at bounding box center [193, 520] width 98 height 19
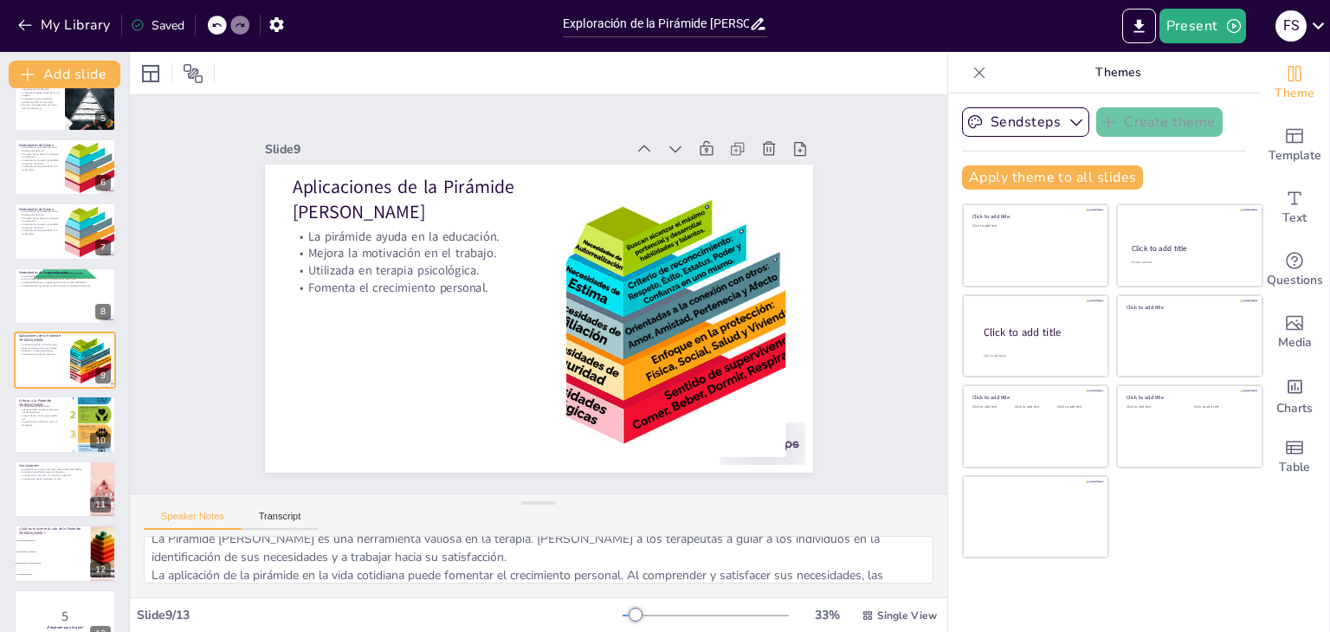
scroll to position [113, 0]
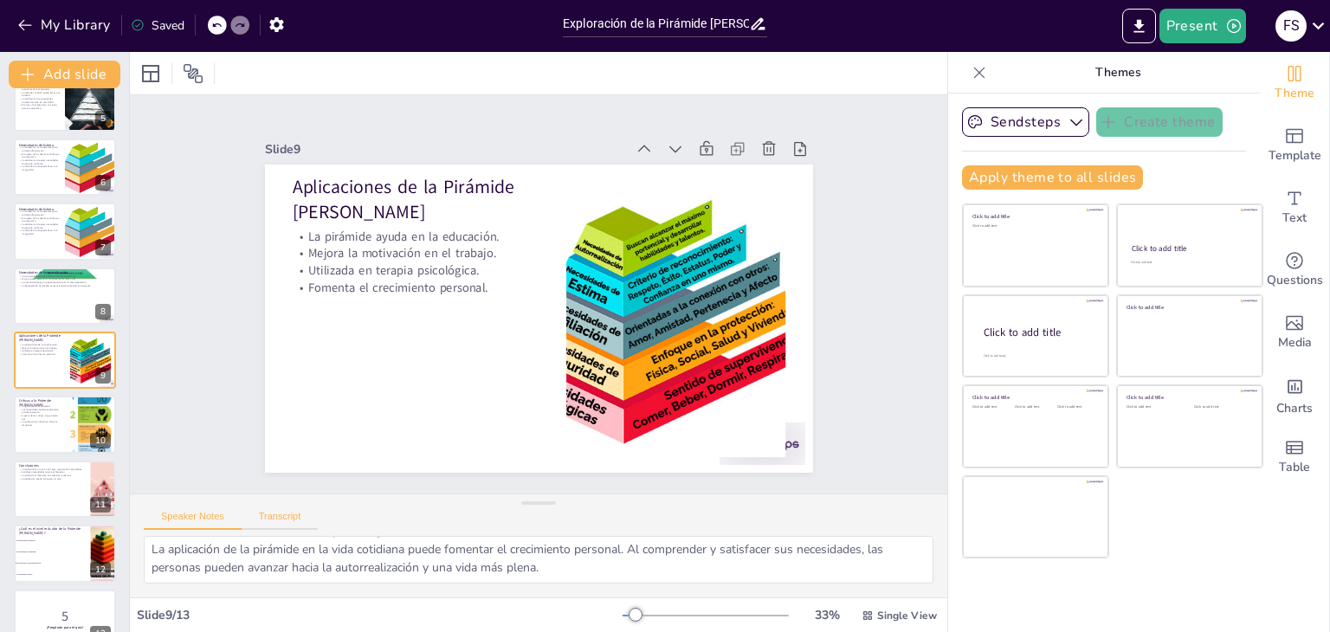
click at [254, 520] on button "Transcript" at bounding box center [280, 520] width 77 height 19
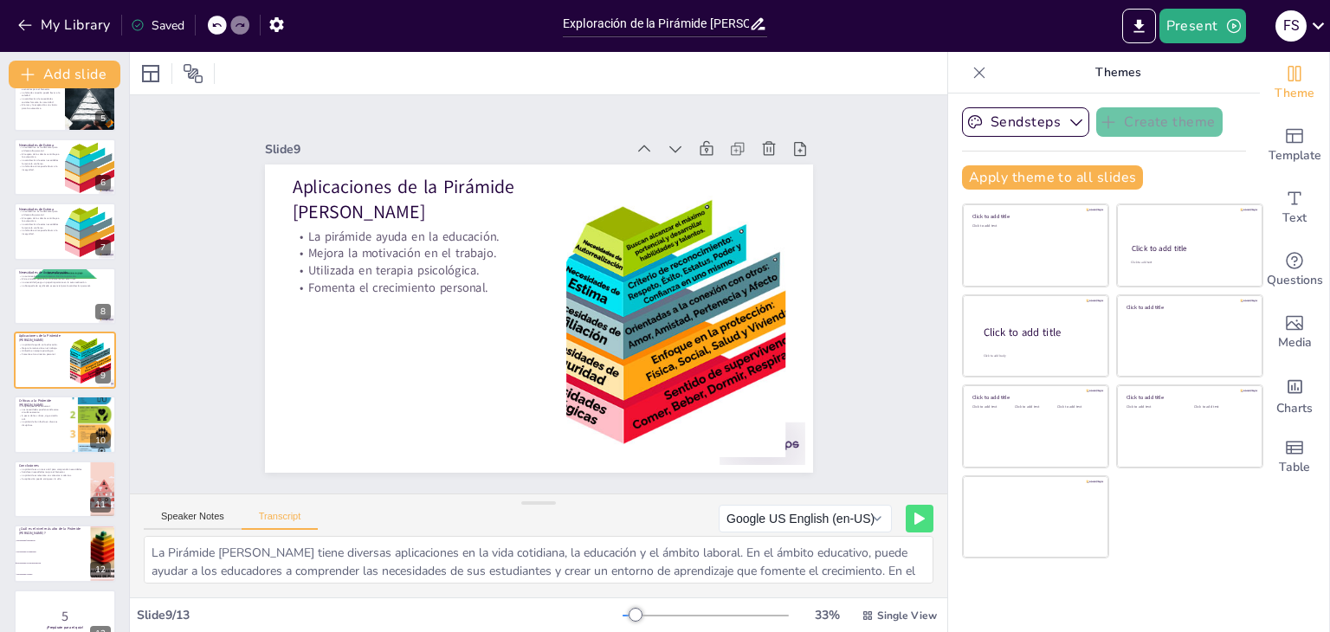
scroll to position [40, 0]
click at [203, 520] on button "Speaker Notes" at bounding box center [193, 520] width 98 height 19
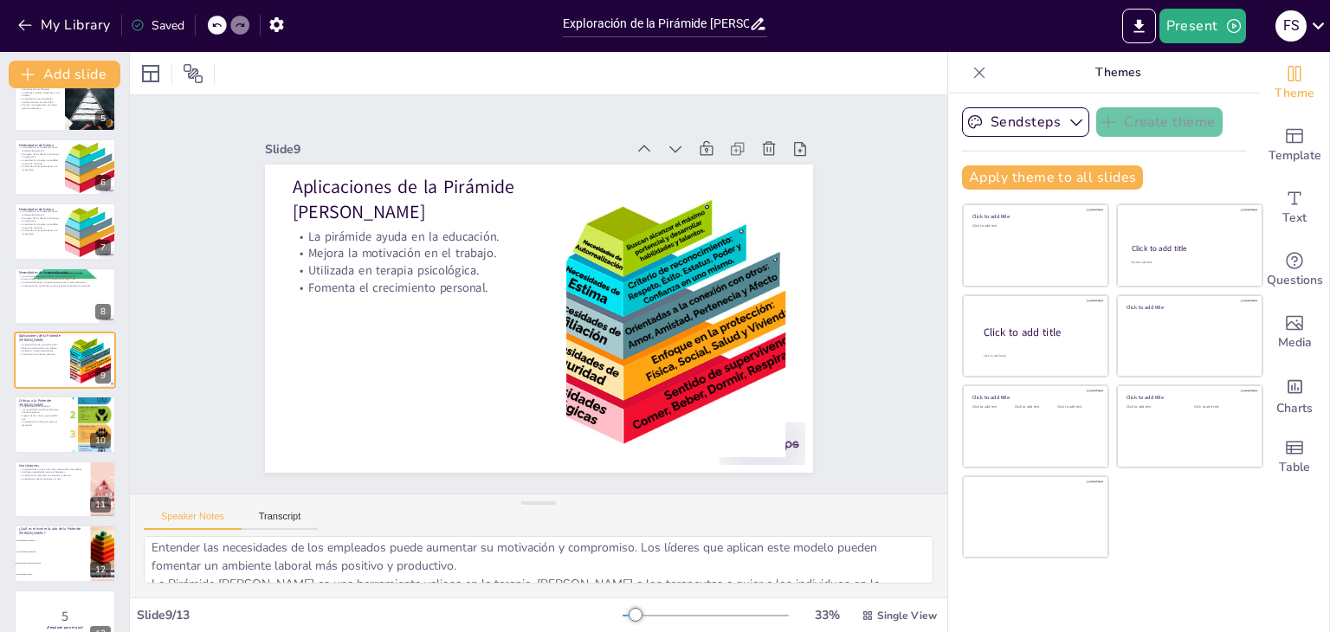
scroll to position [0, 0]
click at [267, 508] on div "Speaker Notes Transcript" at bounding box center [231, 518] width 174 height 23
click at [276, 514] on button "Transcript" at bounding box center [280, 520] width 77 height 19
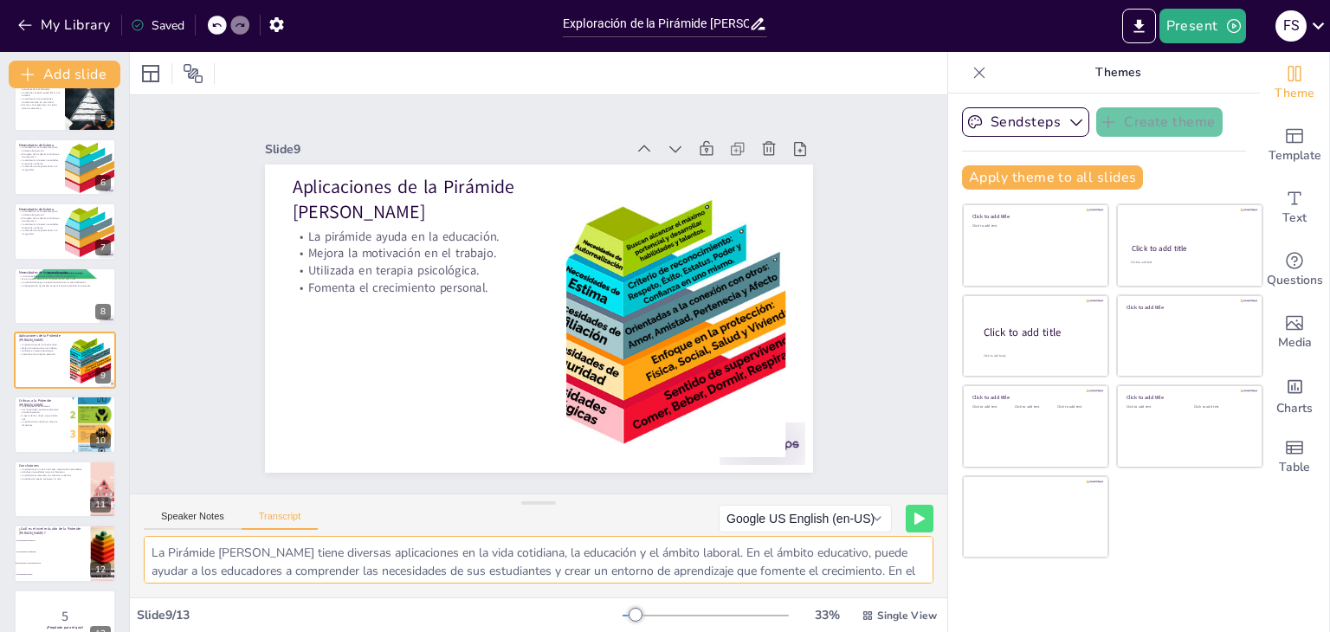
drag, startPoint x: 156, startPoint y: 556, endPoint x: 542, endPoint y: 538, distance: 386.6
click at [564, 542] on textarea "La Pirámide [PERSON_NAME] tiene diversas aplicaciones en la vida cotidiana, la …" at bounding box center [539, 560] width 790 height 48
click at [188, 545] on textarea "La Pirámide [PERSON_NAME] tiene diversas aplicaciones en la vida cotidiana, la …" at bounding box center [539, 560] width 790 height 48
click at [156, 551] on textarea "La Pirámide [PERSON_NAME] tiene diversas aplicaciones en la vida cotidiana, la …" at bounding box center [539, 560] width 790 height 48
drag, startPoint x: 151, startPoint y: 551, endPoint x: 713, endPoint y: 545, distance: 562.8
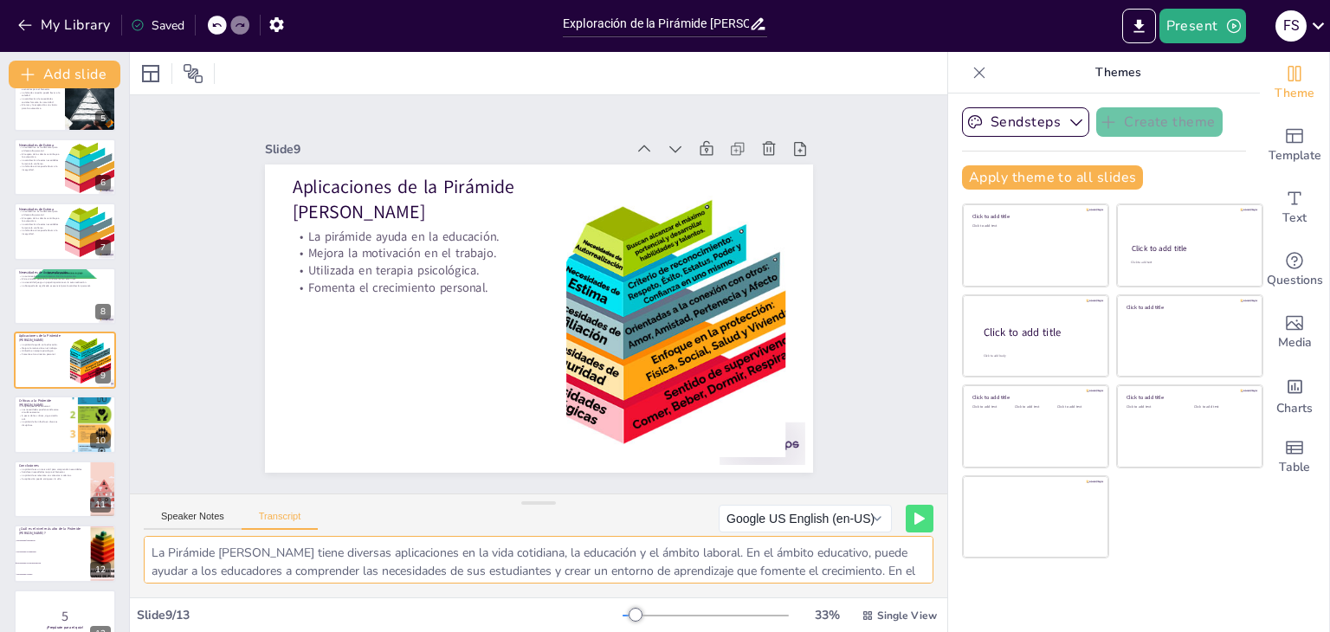
click at [713, 545] on textarea "La Pirámide [PERSON_NAME] tiene diversas aplicaciones en la vida cotidiana, la …" at bounding box center [539, 560] width 790 height 48
click at [180, 507] on div "Speaker Notes Transcript" at bounding box center [231, 518] width 174 height 23
click at [180, 509] on div "Speaker Notes Transcript" at bounding box center [231, 518] width 174 height 23
click at [187, 512] on button "Speaker Notes" at bounding box center [193, 520] width 98 height 19
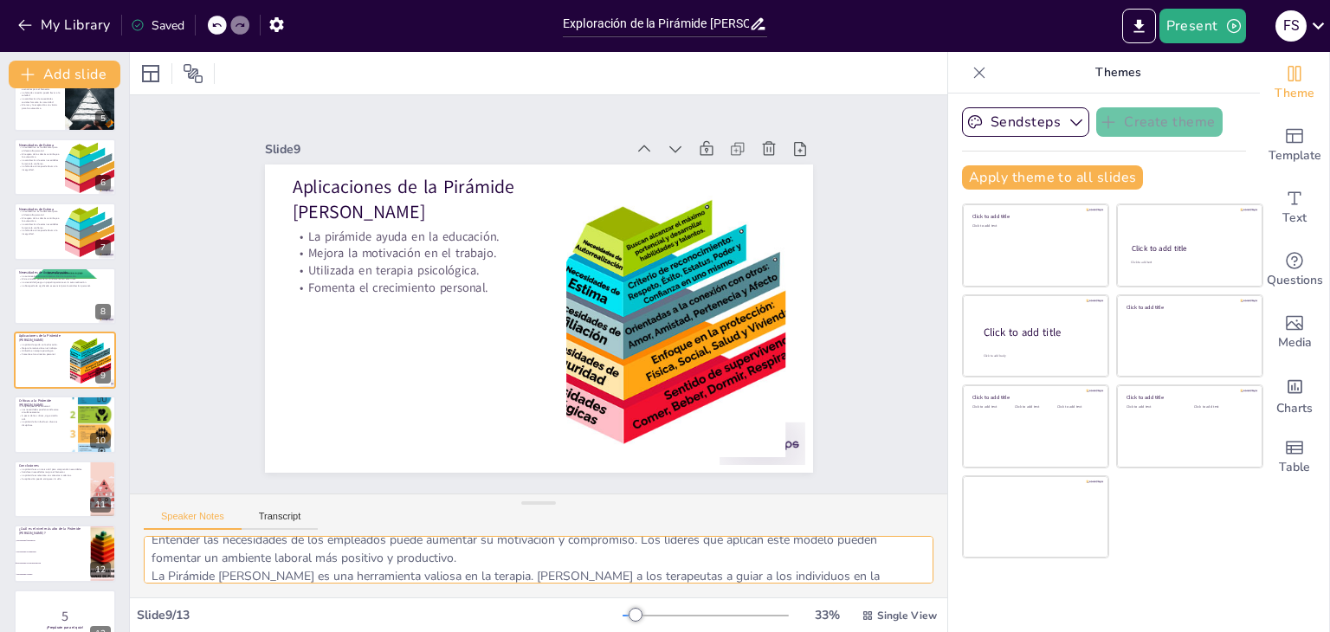
scroll to position [113, 0]
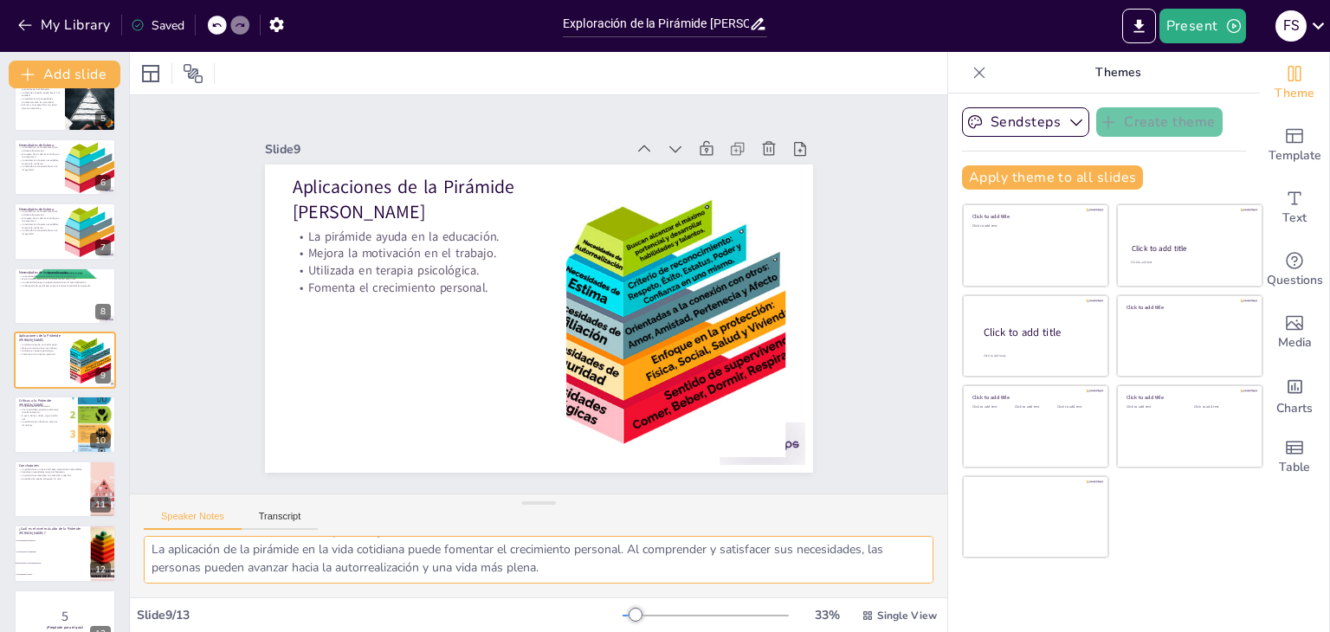
drag, startPoint x: 151, startPoint y: 548, endPoint x: 580, endPoint y: 594, distance: 431.9
click at [580, 594] on div "En el contexto educativo, la Pirámide [PERSON_NAME] permite a los educadores id…" at bounding box center [538, 566] width 817 height 61
click at [267, 511] on button "Transcript" at bounding box center [280, 520] width 77 height 19
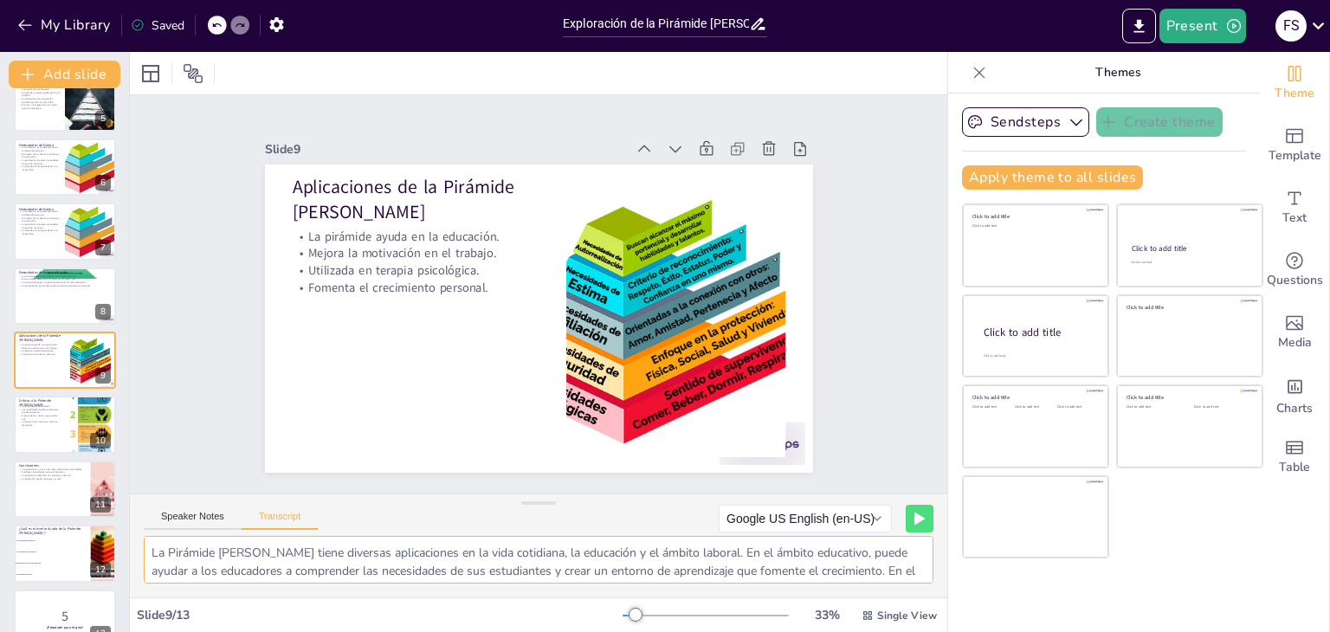
scroll to position [40, 0]
drag, startPoint x: 717, startPoint y: 551, endPoint x: 824, endPoint y: 590, distance: 113.9
click at [824, 590] on div "La Pirámide [PERSON_NAME] tiene diversas aplicaciones en la vida cotidiana, la …" at bounding box center [538, 566] width 817 height 61
click at [56, 427] on div at bounding box center [65, 425] width 104 height 59
checkbox input "true"
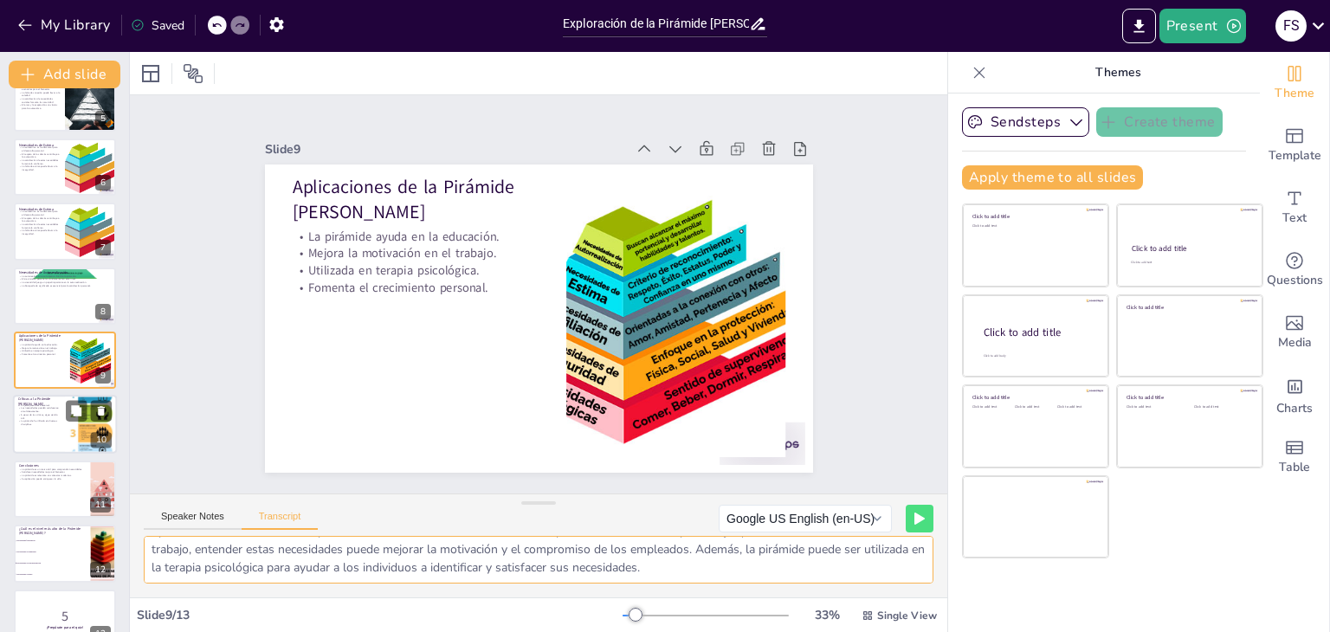
type textarea "Aunque la Pirámide [PERSON_NAME] es ampliamente reconocida, también ha recibido…"
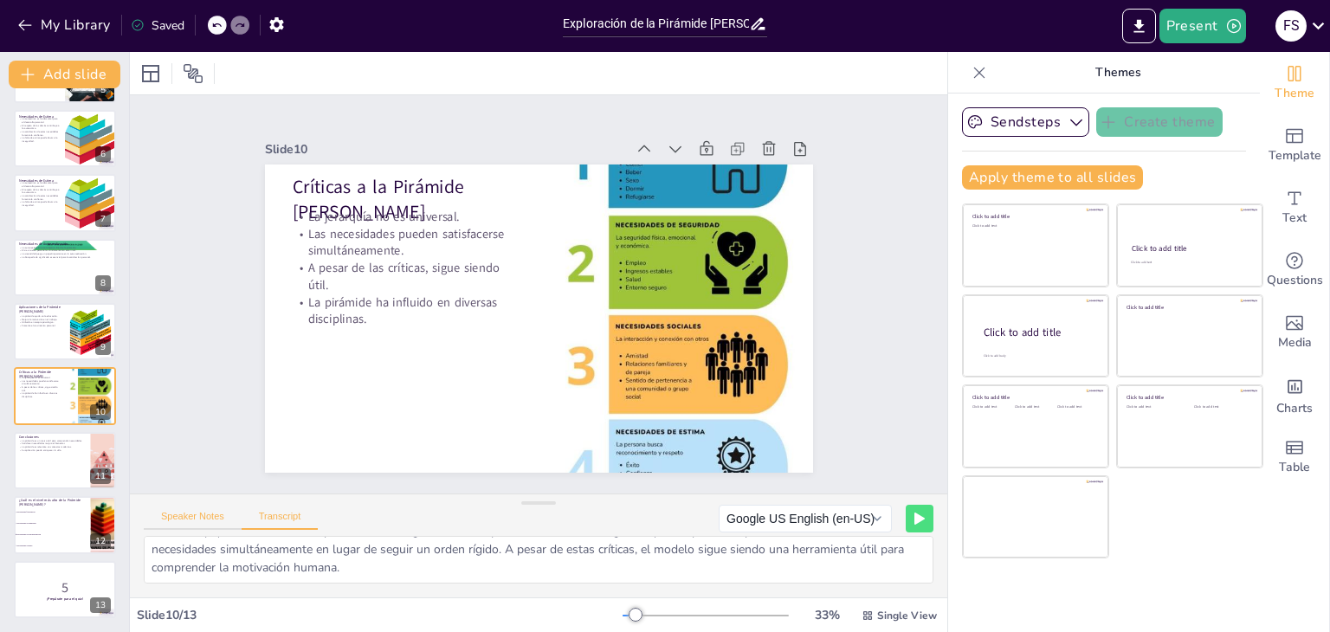
click at [205, 522] on button "Speaker Notes" at bounding box center [193, 520] width 98 height 19
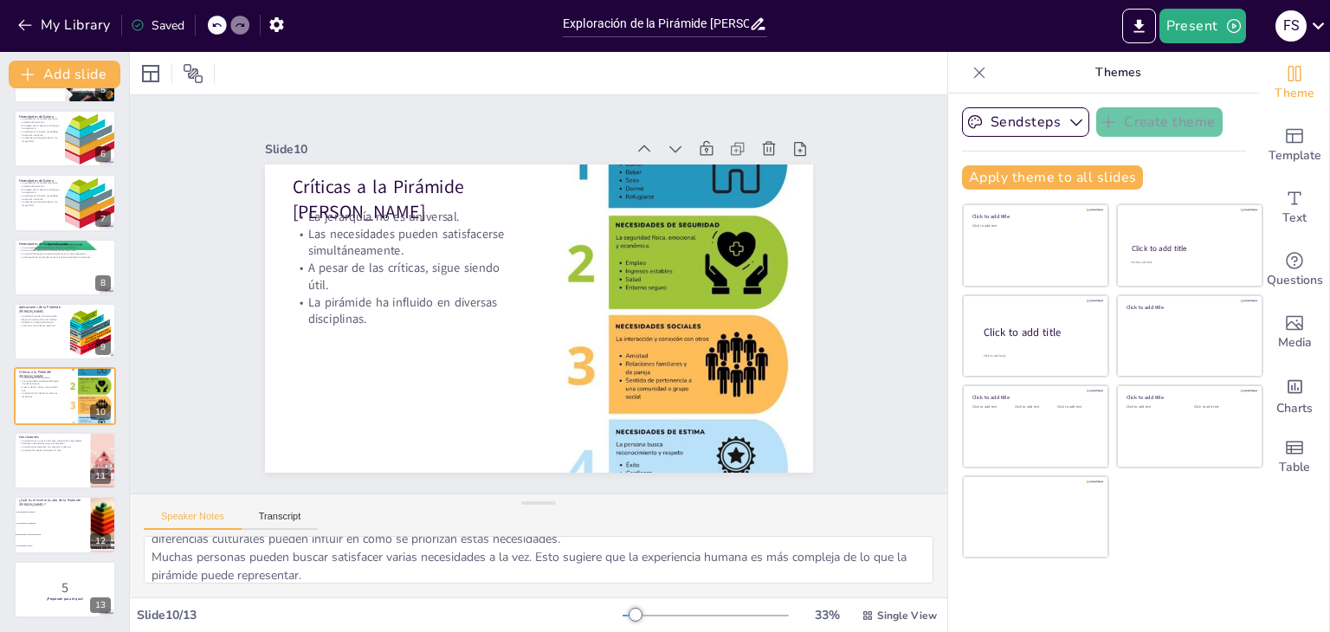
scroll to position [0, 0]
click at [266, 525] on button "Transcript" at bounding box center [280, 520] width 77 height 19
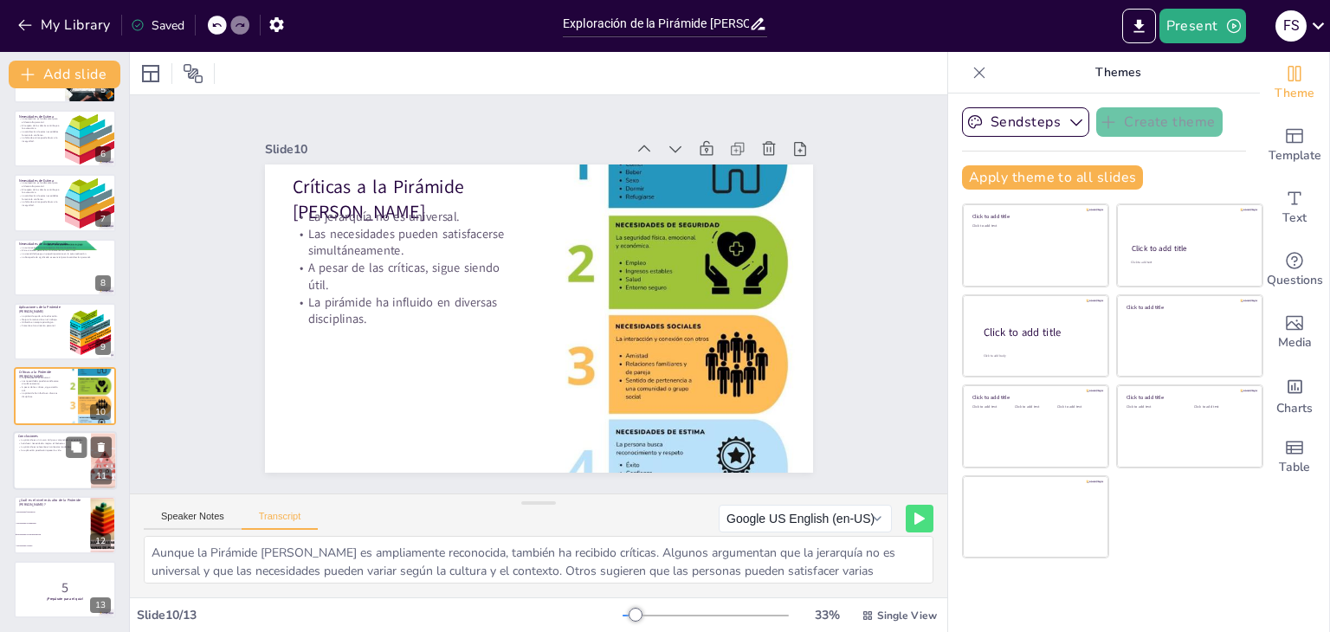
click at [27, 482] on div at bounding box center [65, 460] width 104 height 59
checkbox input "true"
type textarea "En conclusión, la Pirámide [PERSON_NAME] proporciona un marco útil para entende…"
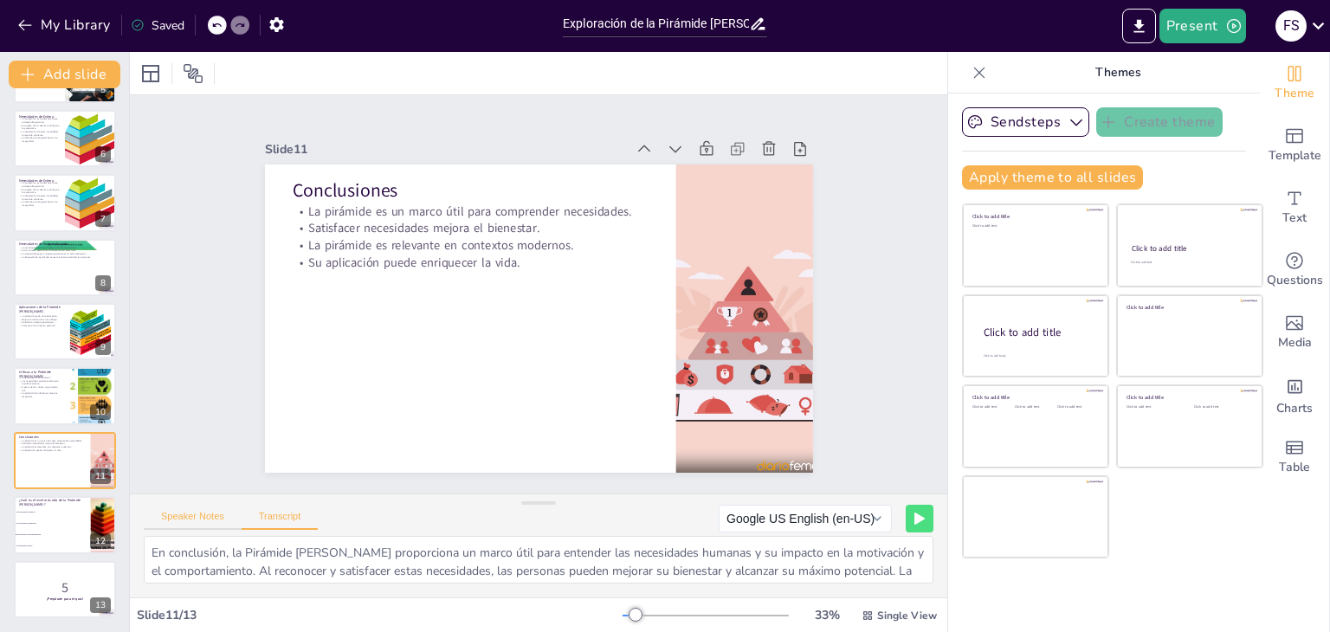
click at [209, 529] on button "Speaker Notes" at bounding box center [193, 520] width 98 height 19
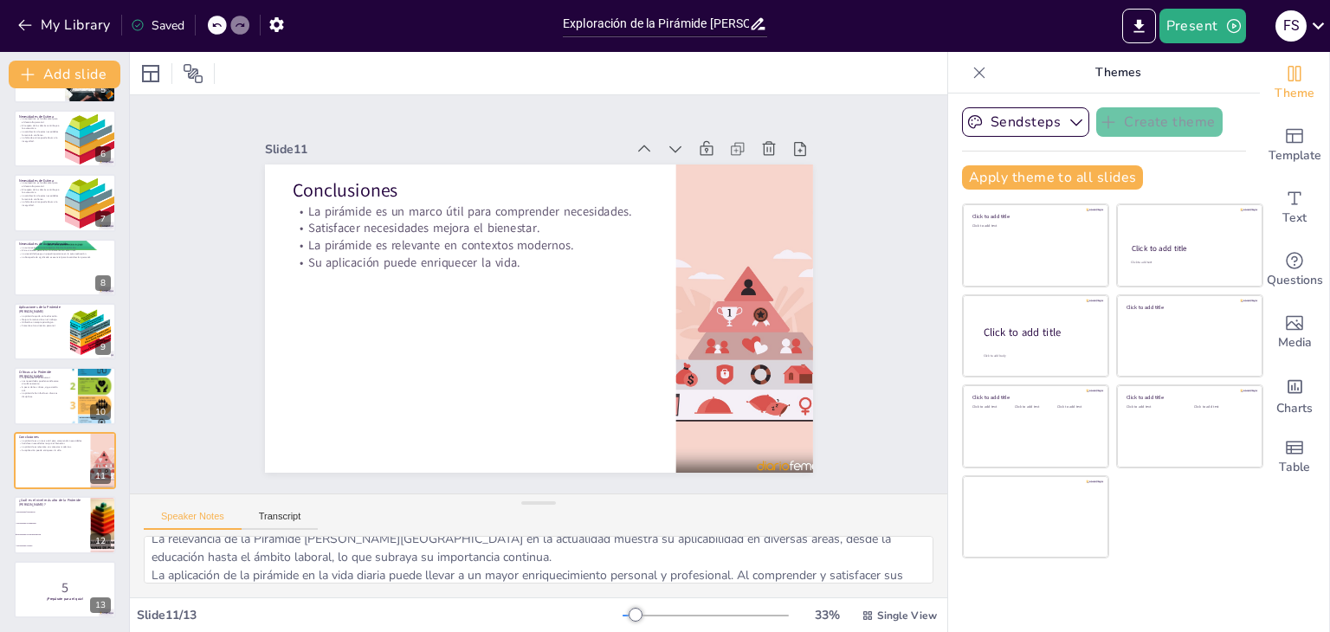
scroll to position [113, 0]
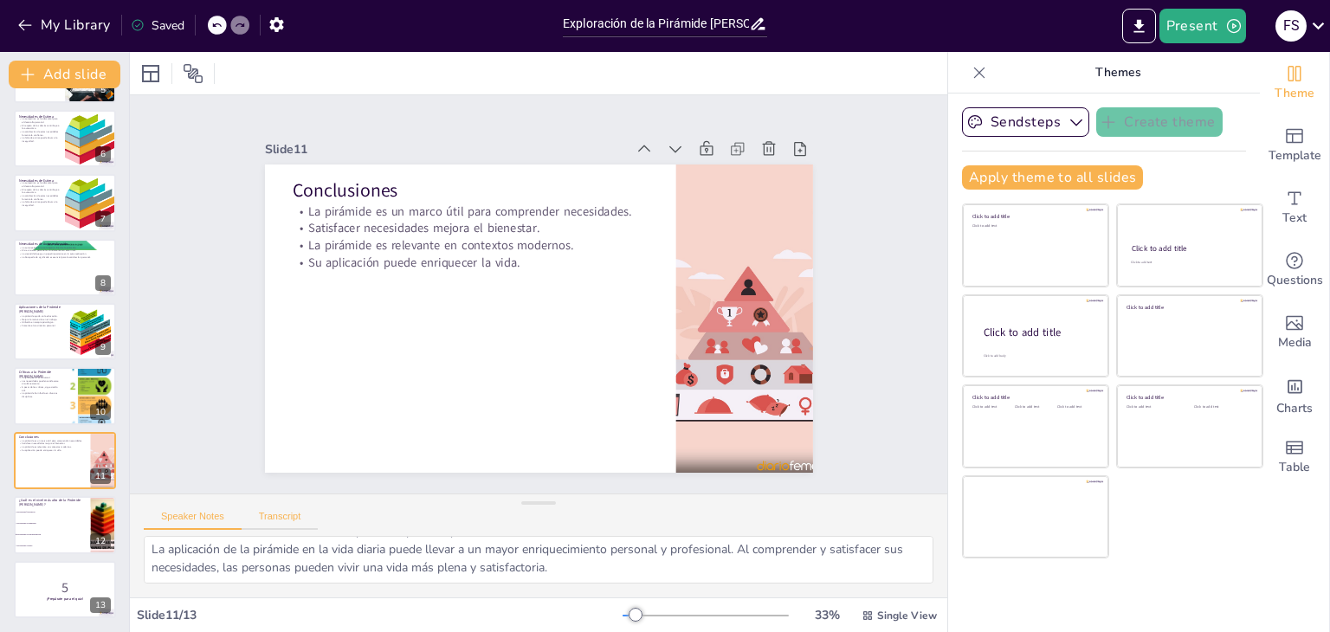
click at [260, 512] on button "Transcript" at bounding box center [280, 520] width 77 height 19
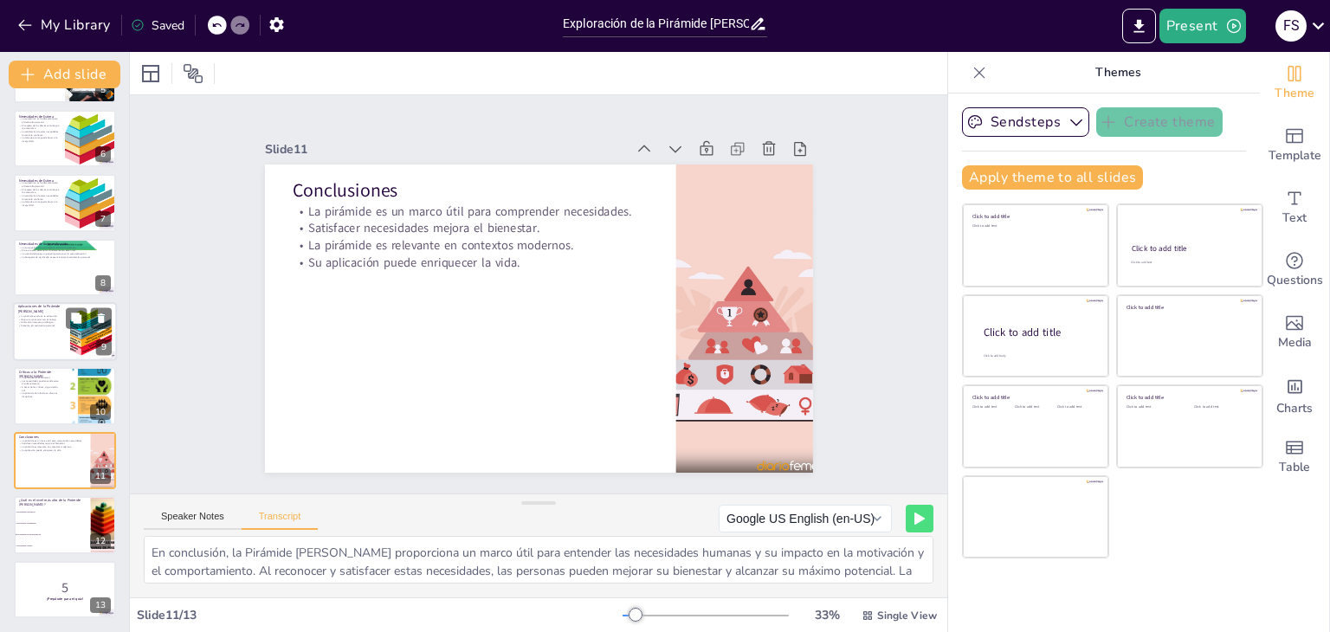
click at [50, 321] on p "Utilizada en terapia psicológica." at bounding box center [41, 322] width 47 height 3
checkbox input "true"
type textarea "La Pirámide [PERSON_NAME] tiene diversas aplicaciones en la vida cotidiana, la …"
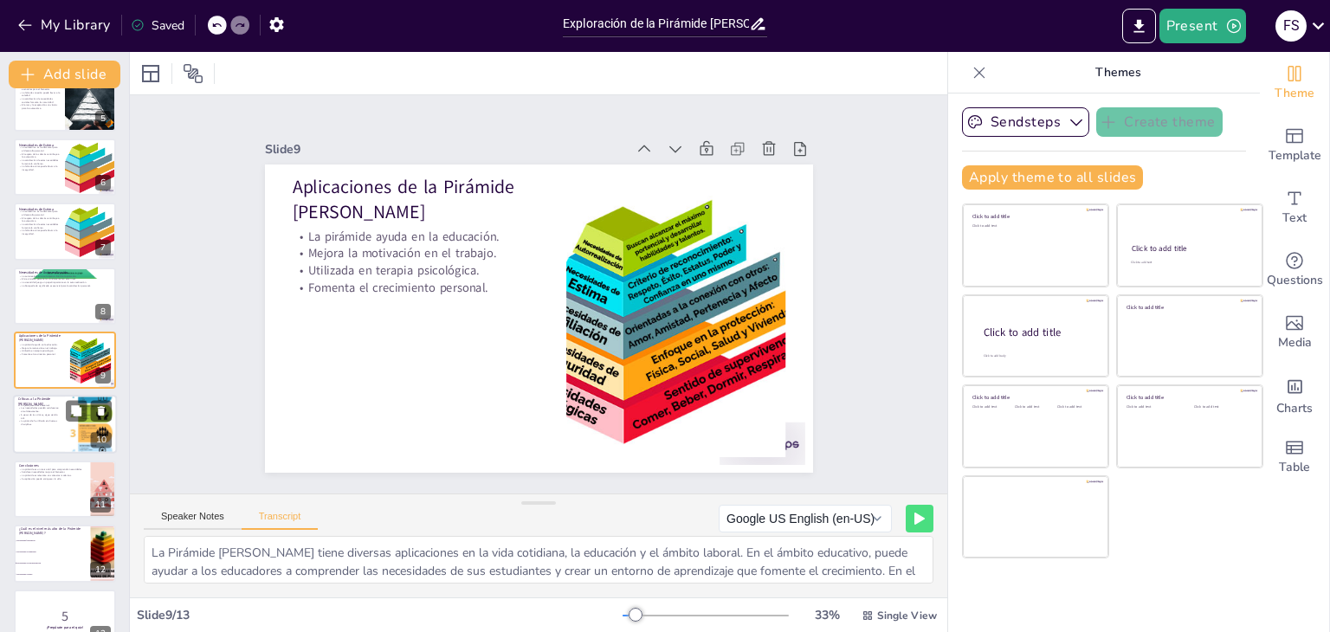
click at [58, 430] on div at bounding box center [65, 425] width 104 height 59
checkbox input "true"
type textarea "Aunque la Pirámide [PERSON_NAME] es ampliamente reconocida, también ha recibido…"
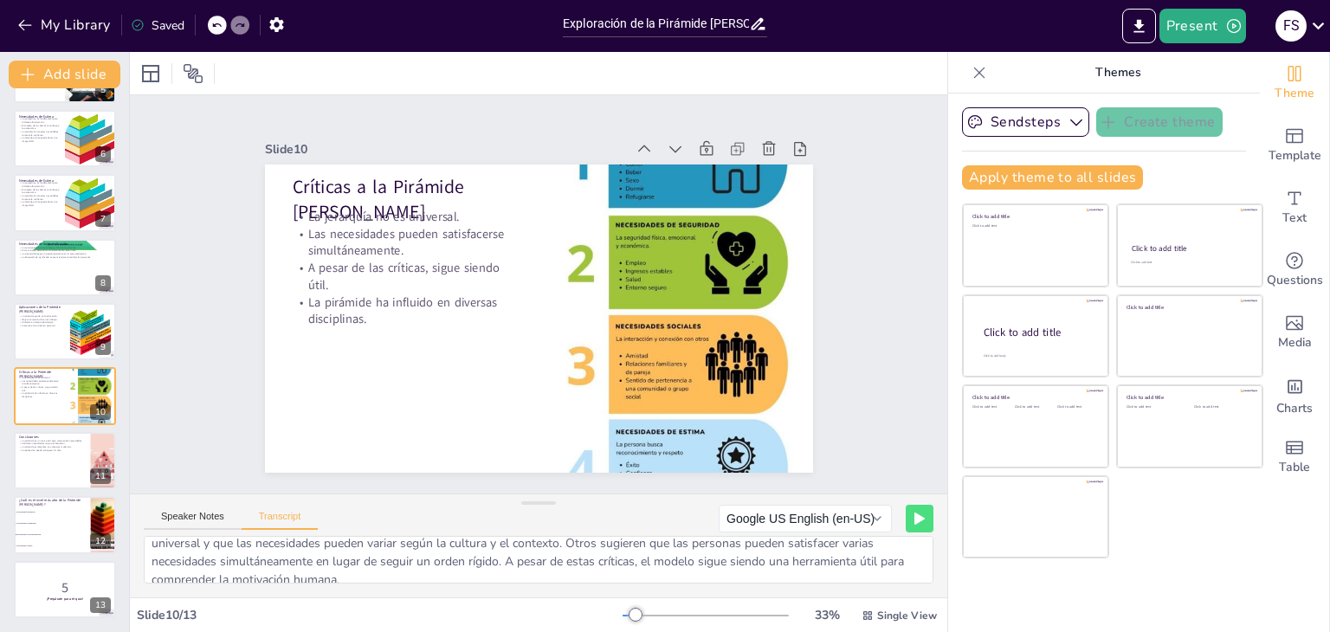
scroll to position [40, 0]
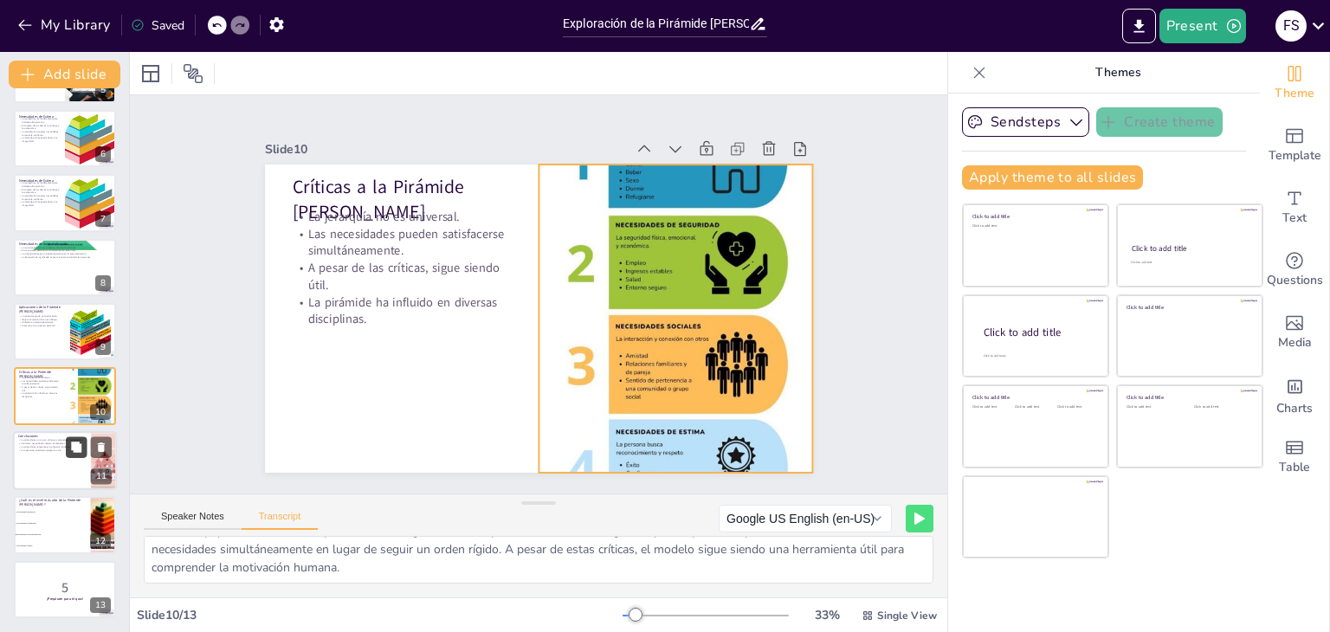
checkbox input "true"
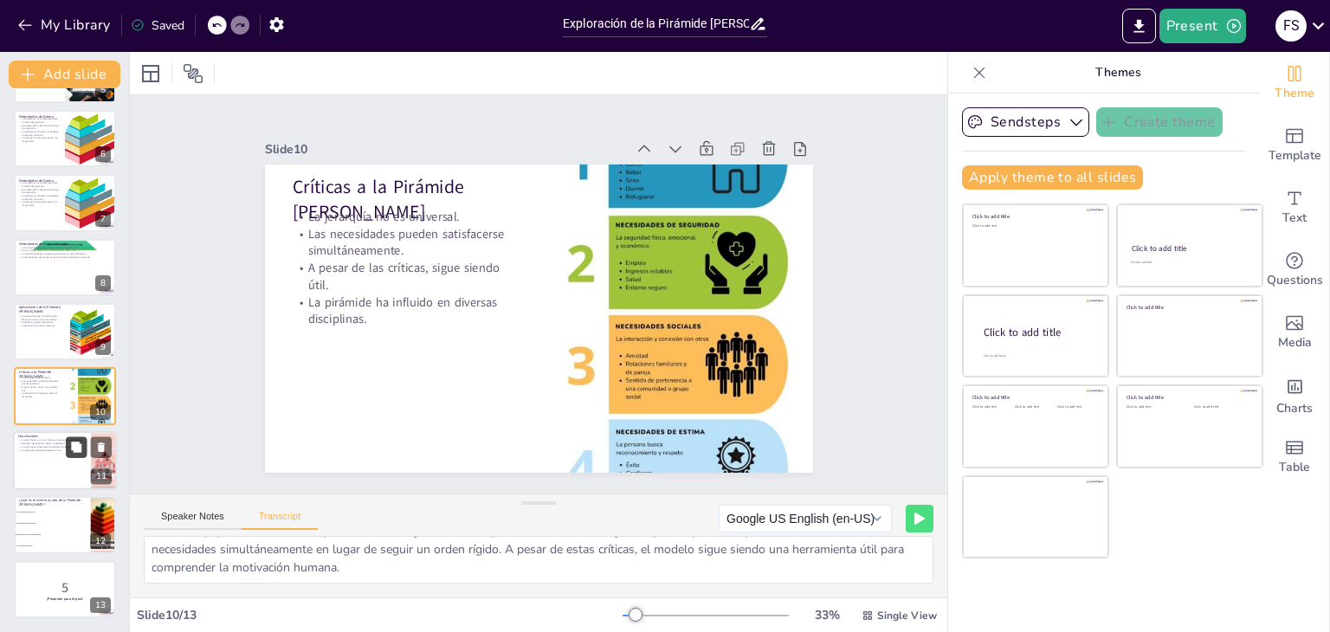
click at [74, 437] on button at bounding box center [76, 446] width 21 height 21
type textarea "En conclusión, la Pirámide [PERSON_NAME] proporciona un marco útil para entende…"
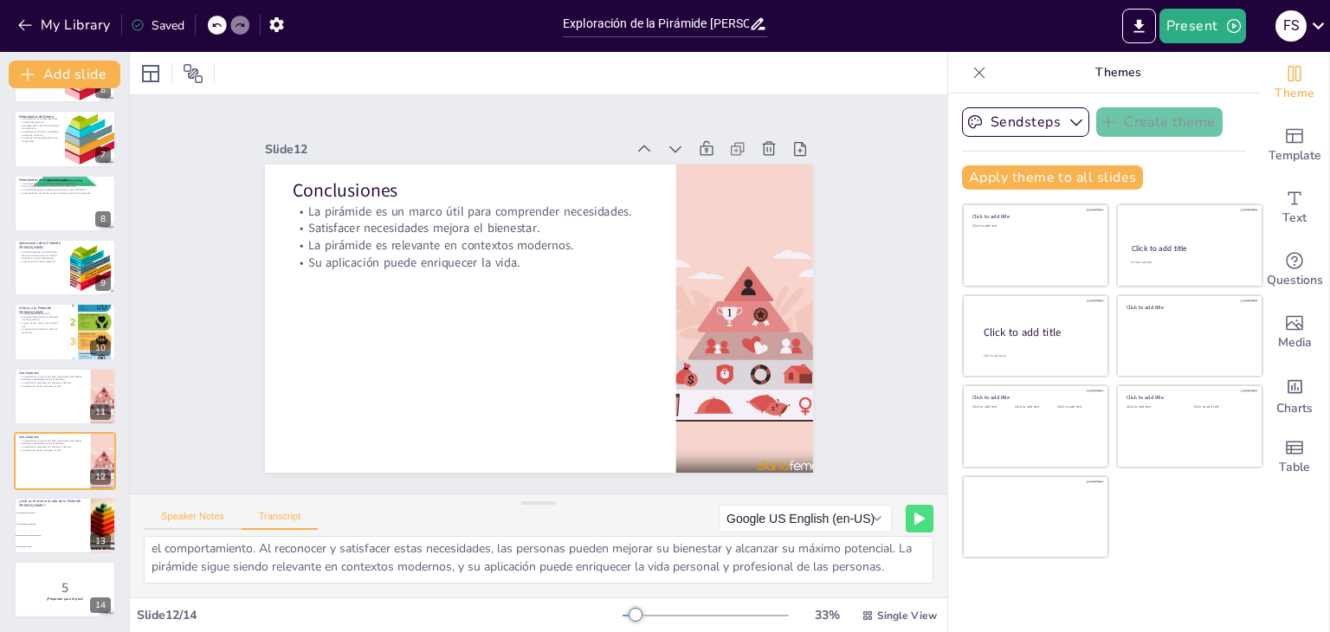
click at [208, 526] on button "Speaker Notes" at bounding box center [193, 520] width 98 height 19
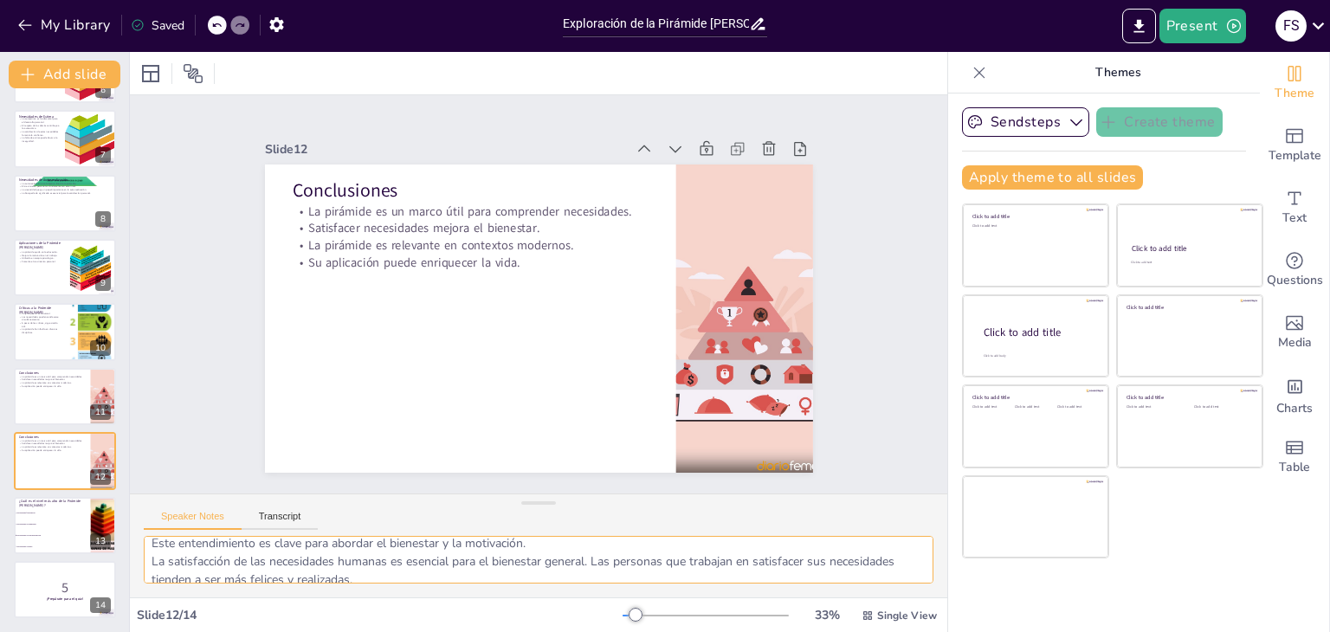
scroll to position [113, 0]
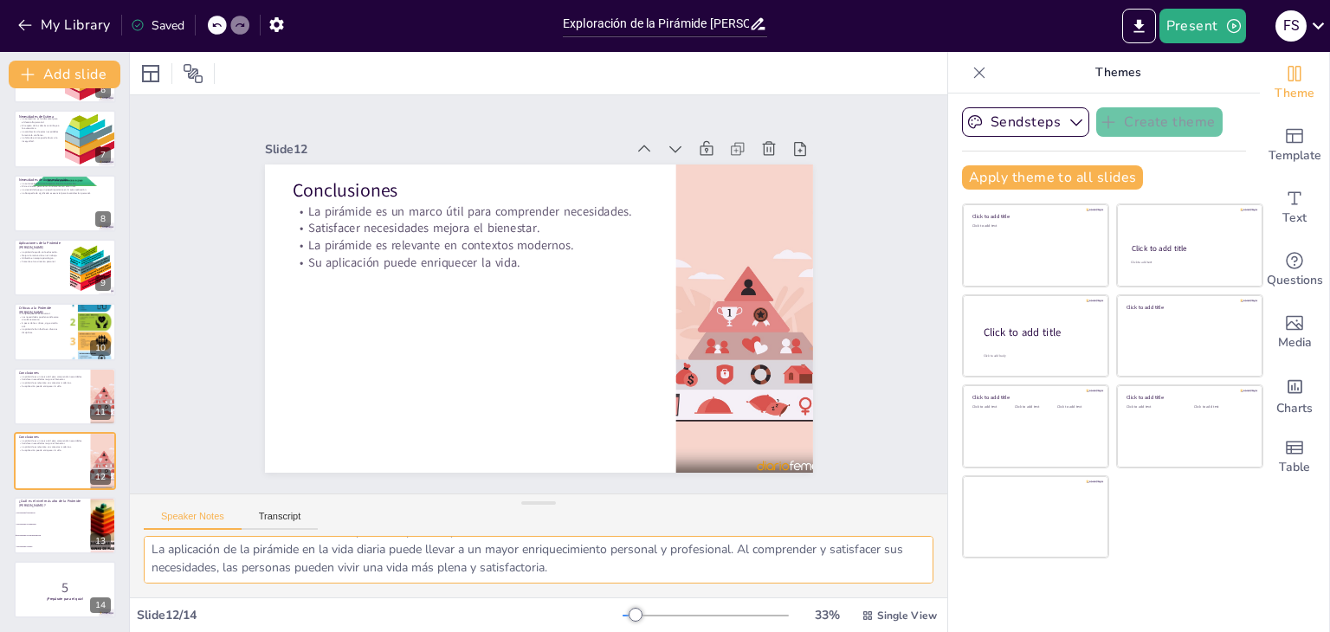
drag, startPoint x: 149, startPoint y: 551, endPoint x: 637, endPoint y: 562, distance: 488.4
click at [637, 562] on textarea "La Pirámide [PERSON_NAME] actúa como un marco que permite a las personas y prof…" at bounding box center [539, 560] width 790 height 48
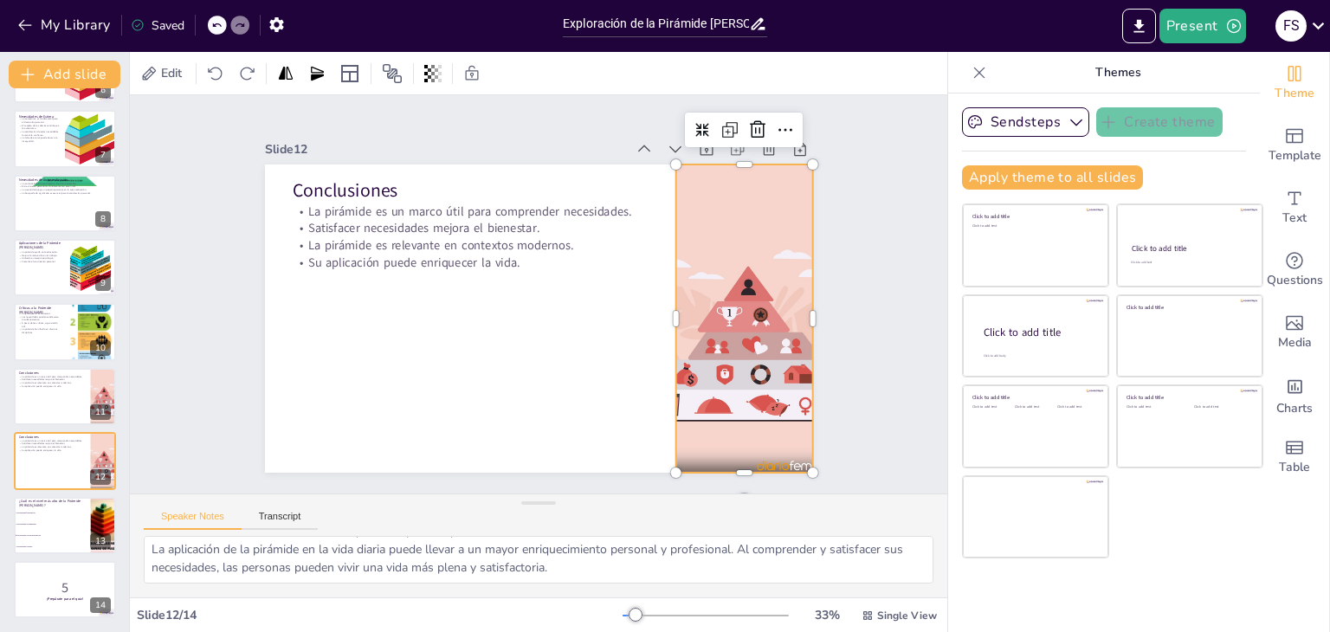
click at [751, 344] on div at bounding box center [735, 361] width 290 height 350
click at [713, 207] on div at bounding box center [726, 380] width 315 height 364
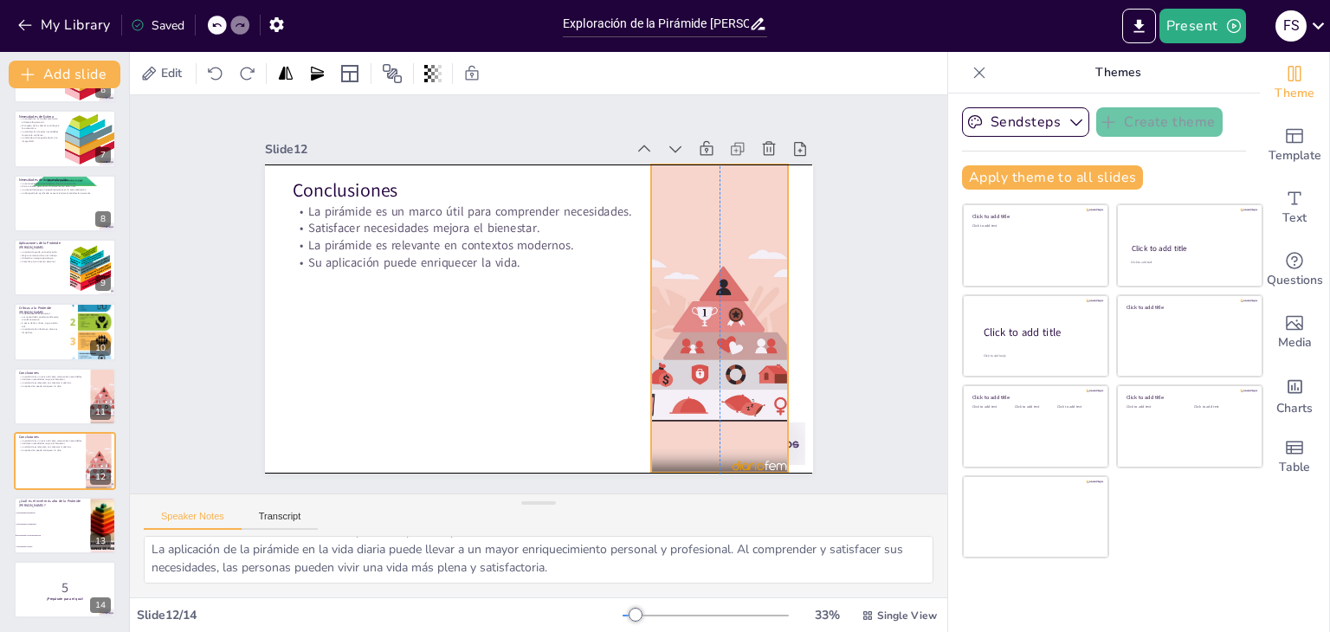
drag, startPoint x: 662, startPoint y: 191, endPoint x: 637, endPoint y: 192, distance: 25.1
click at [637, 192] on div at bounding box center [702, 373] width 315 height 364
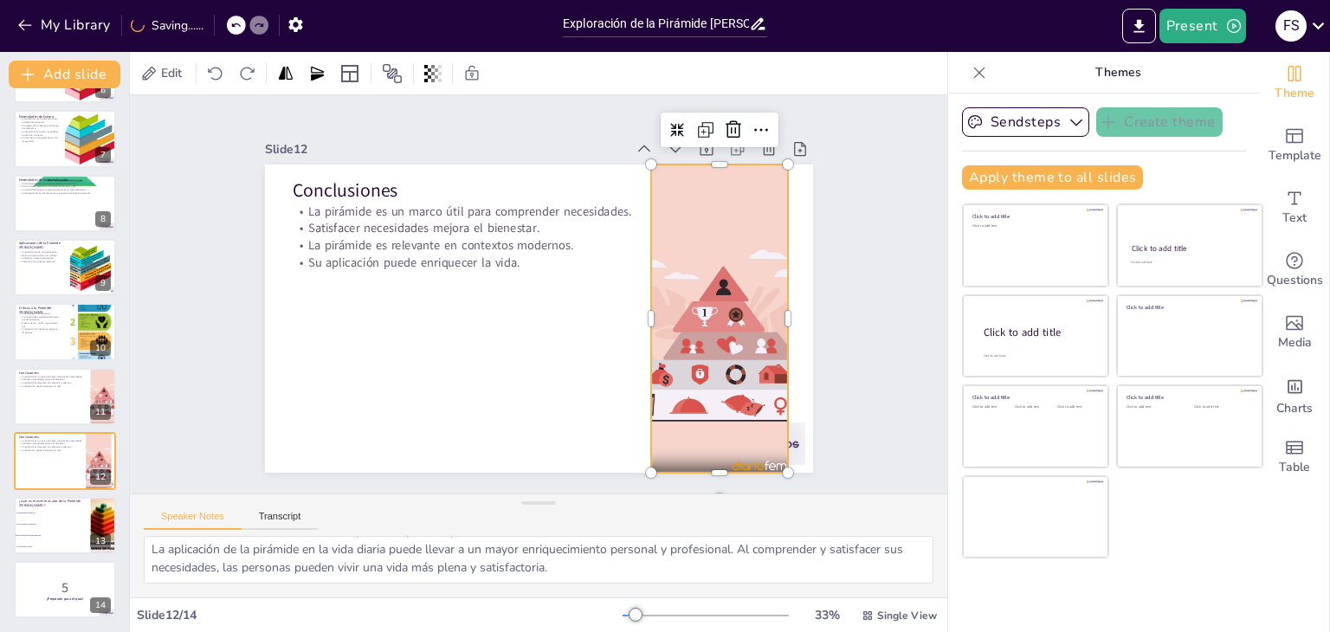
click at [701, 262] on div at bounding box center [710, 356] width 290 height 350
click at [701, 271] on div at bounding box center [625, 455] width 385 height 368
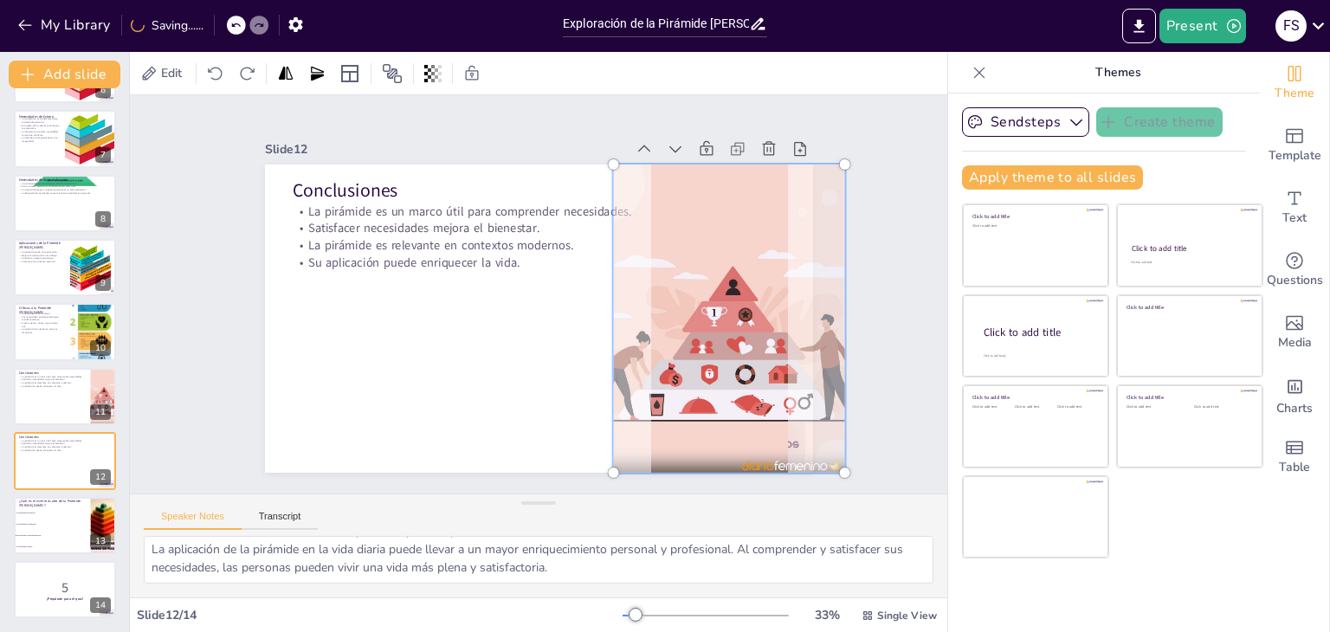
drag, startPoint x: 701, startPoint y: 262, endPoint x: 711, endPoint y: 255, distance: 11.8
click at [711, 255] on div at bounding box center [719, 358] width 314 height 374
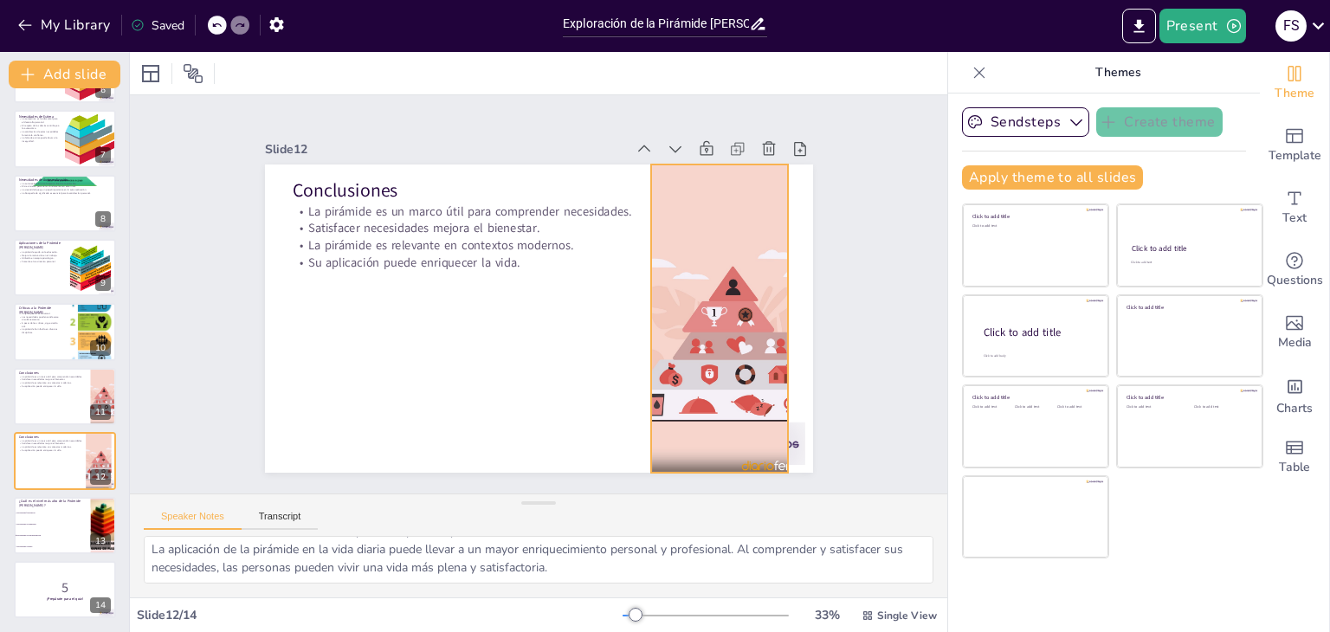
click at [710, 306] on div at bounding box center [648, 452] width 384 height 378
click at [709, 306] on div at bounding box center [720, 358] width 290 height 350
click at [795, 221] on icon at bounding box center [809, 235] width 28 height 28
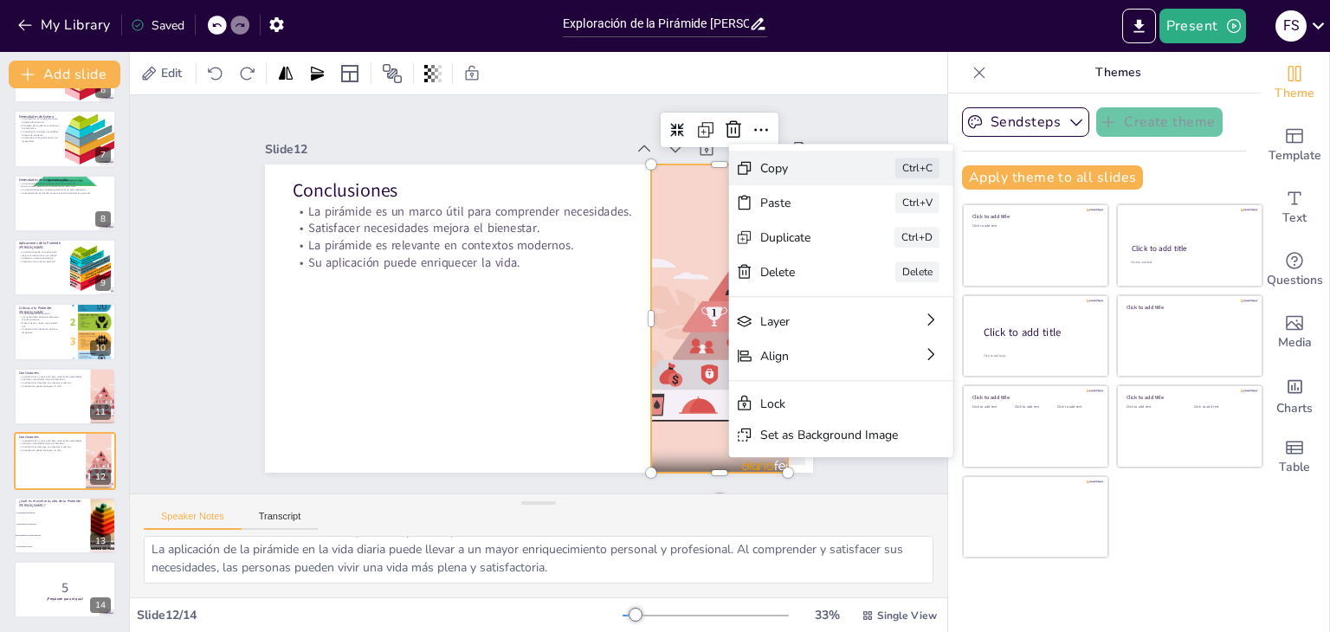
click at [858, 280] on div "Copy Ctrl+C" at bounding box center [971, 309] width 227 height 58
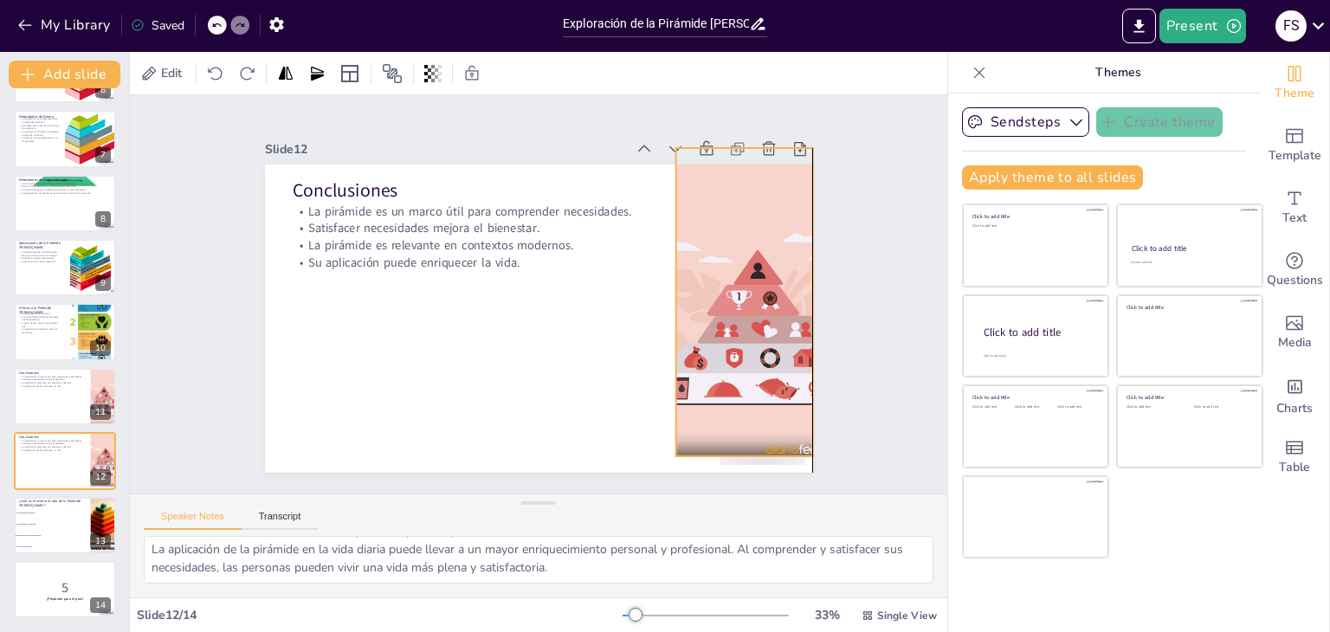
drag, startPoint x: 653, startPoint y: 246, endPoint x: 728, endPoint y: 223, distance: 78.6
click at [728, 223] on div at bounding box center [721, 408] width 354 height 383
click at [728, 223] on div at bounding box center [747, 347] width 290 height 350
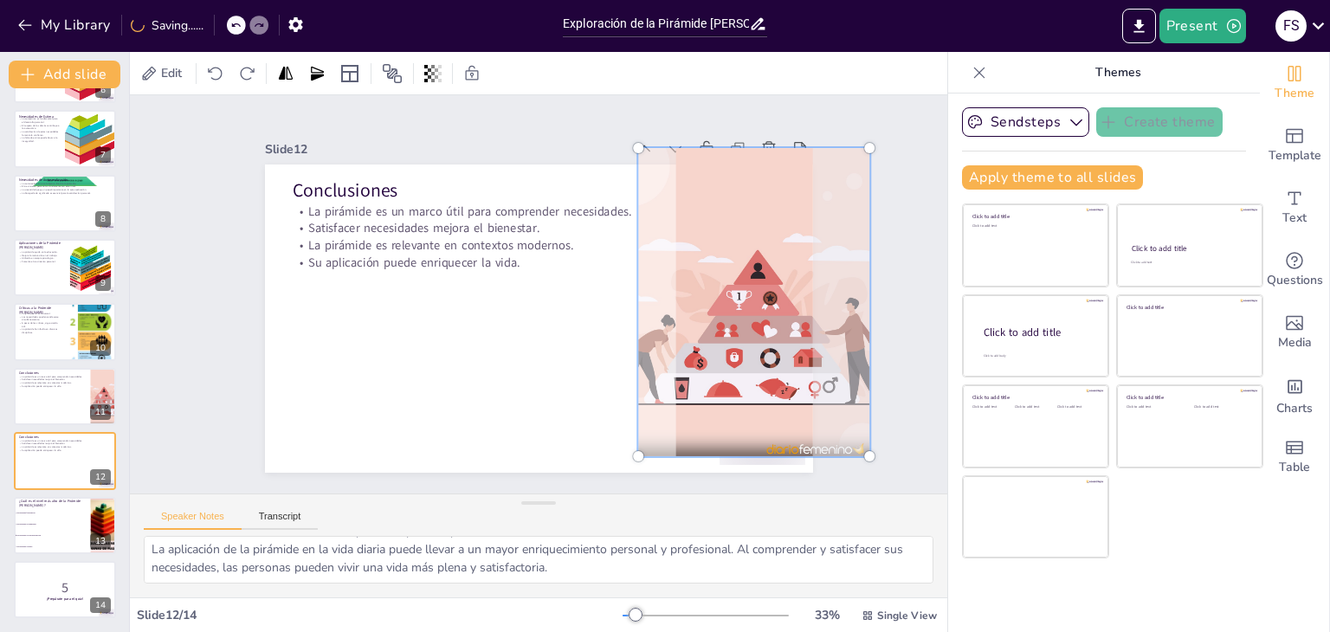
click at [727, 223] on div at bounding box center [747, 346] width 315 height 374
click at [731, 222] on div at bounding box center [742, 369] width 341 height 390
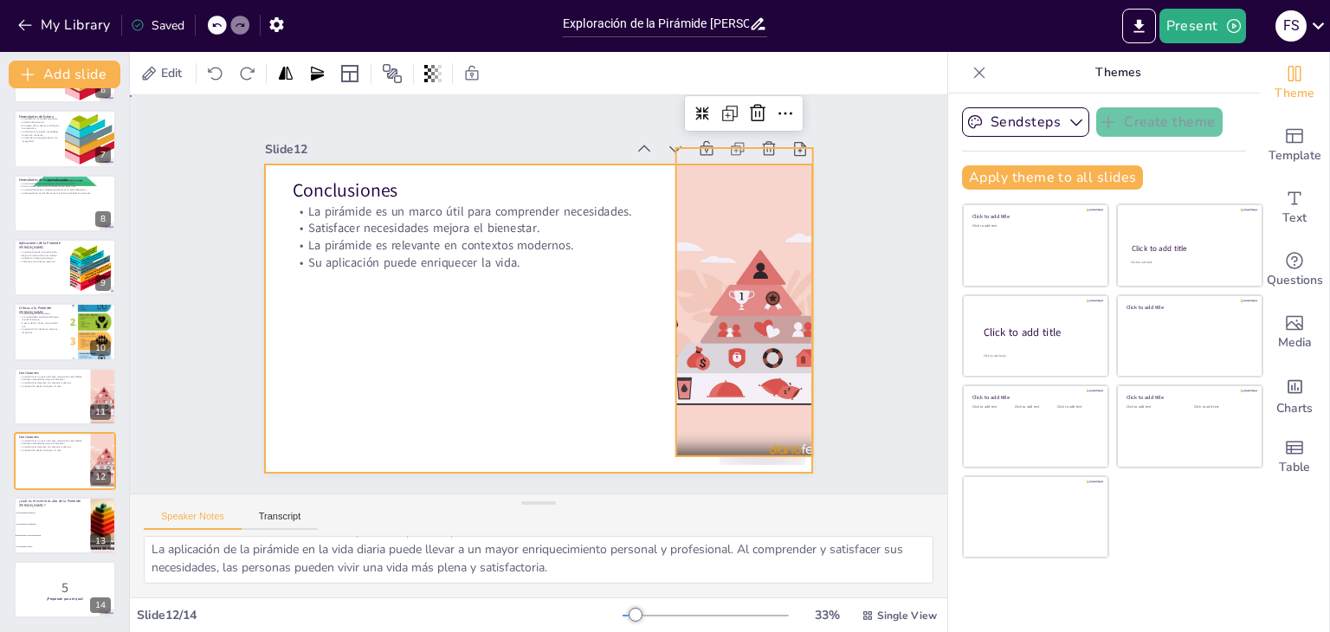
click at [515, 393] on div at bounding box center [531, 318] width 616 height 462
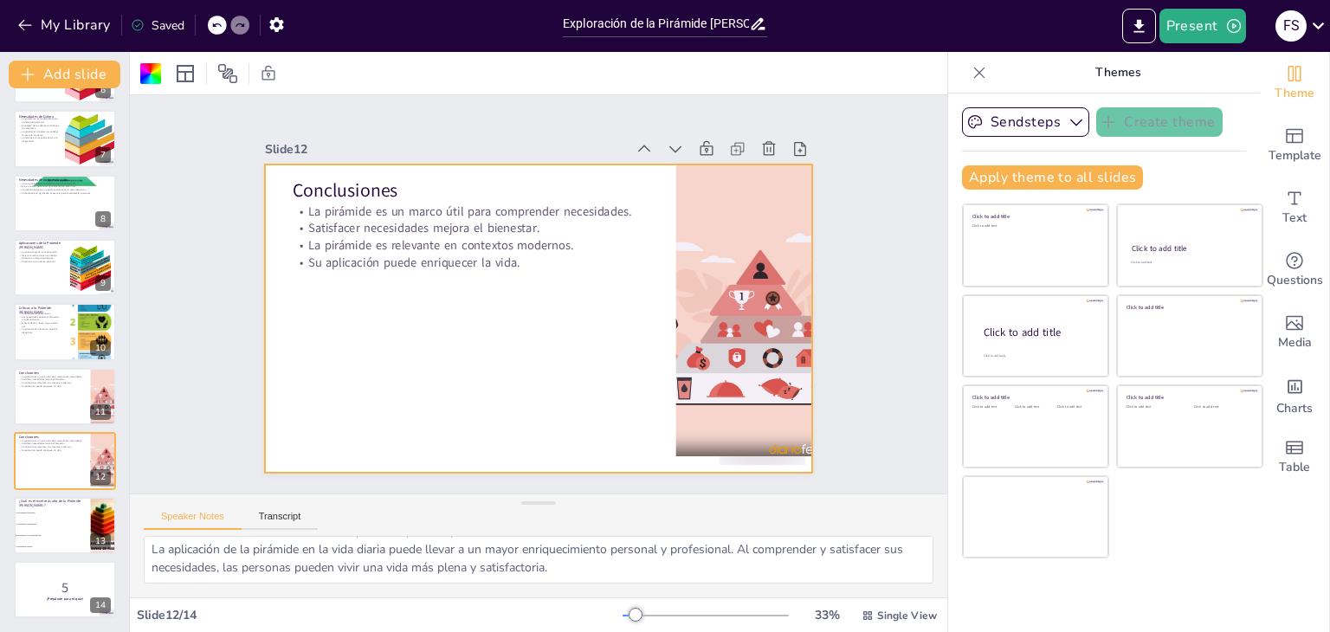
checkbox input "true"
